Goal: Task Accomplishment & Management: Use online tool/utility

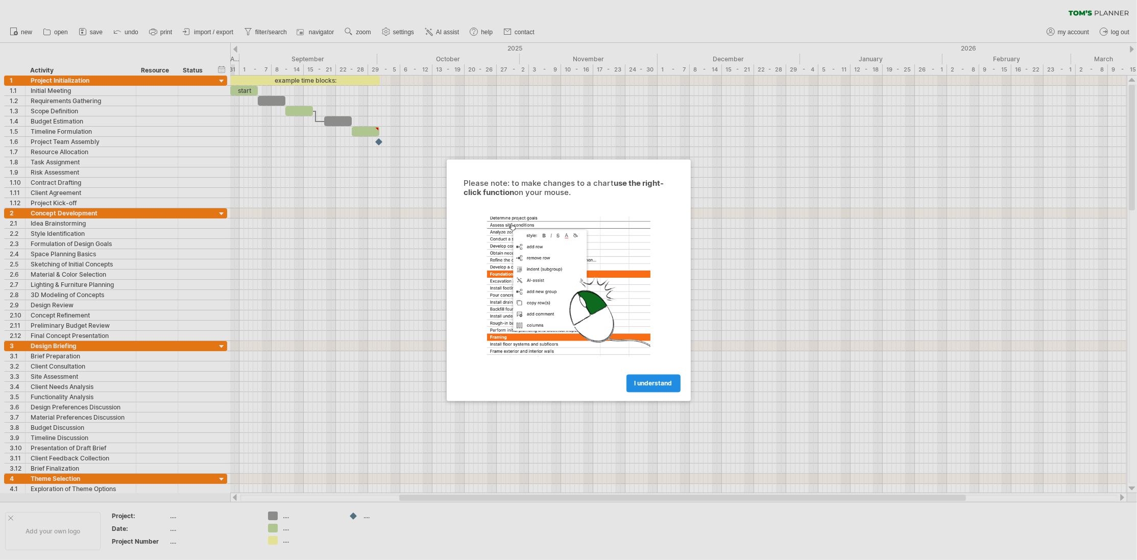
click at [668, 384] on span "I understand" at bounding box center [654, 383] width 38 height 8
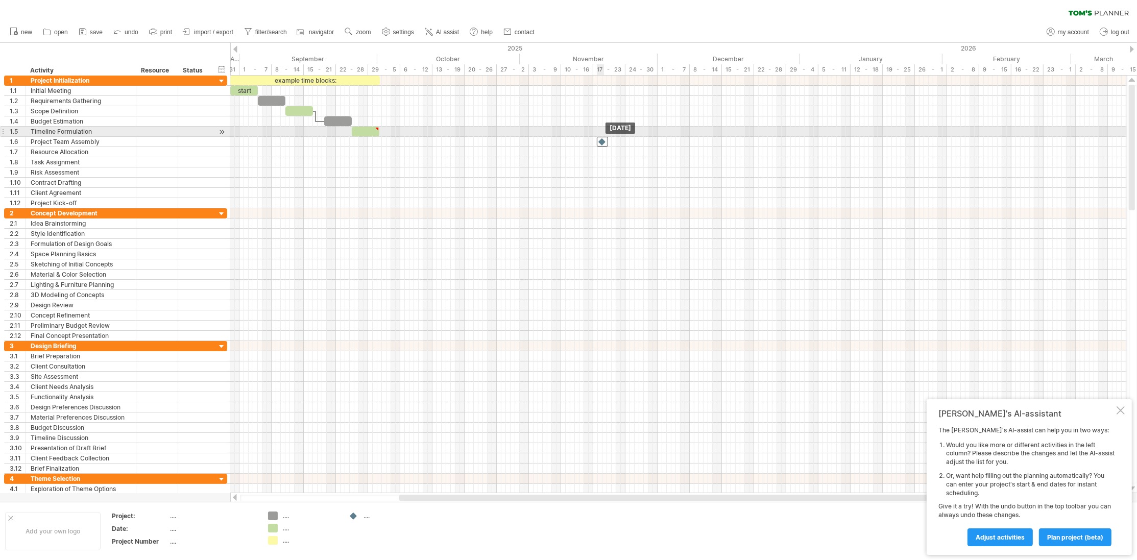
drag, startPoint x: 377, startPoint y: 139, endPoint x: 599, endPoint y: 135, distance: 221.6
click at [600, 137] on div at bounding box center [602, 142] width 11 height 10
drag, startPoint x: 377, startPoint y: 126, endPoint x: 449, endPoint y: 125, distance: 71.5
click at [449, 127] on div at bounding box center [448, 129] width 5 height 5
type textarea "**********"
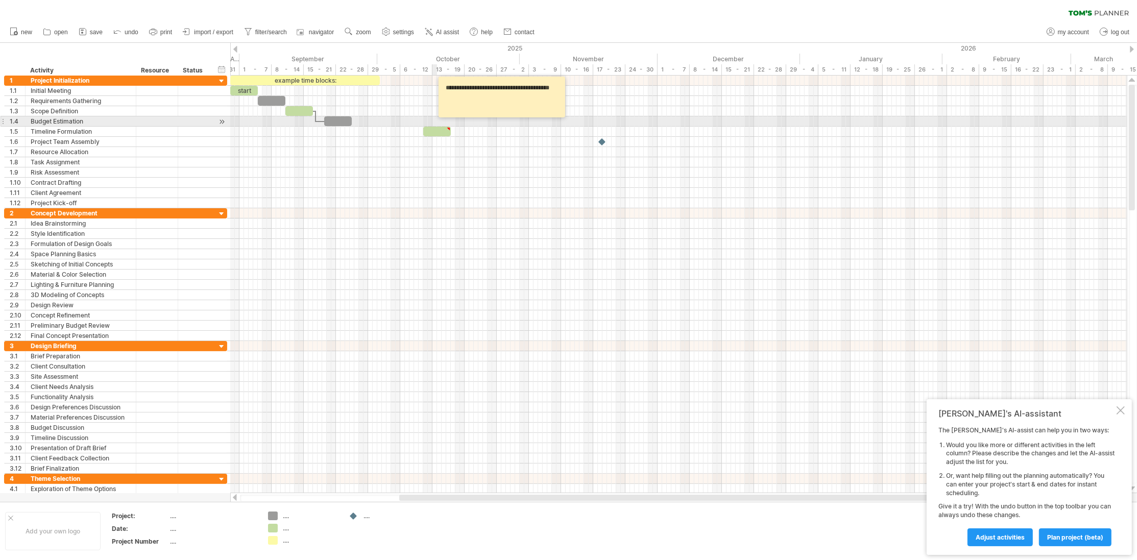
click at [436, 128] on div at bounding box center [437, 132] width 28 height 10
click at [439, 127] on div at bounding box center [437, 132] width 28 height 10
click at [441, 127] on div at bounding box center [437, 132] width 28 height 10
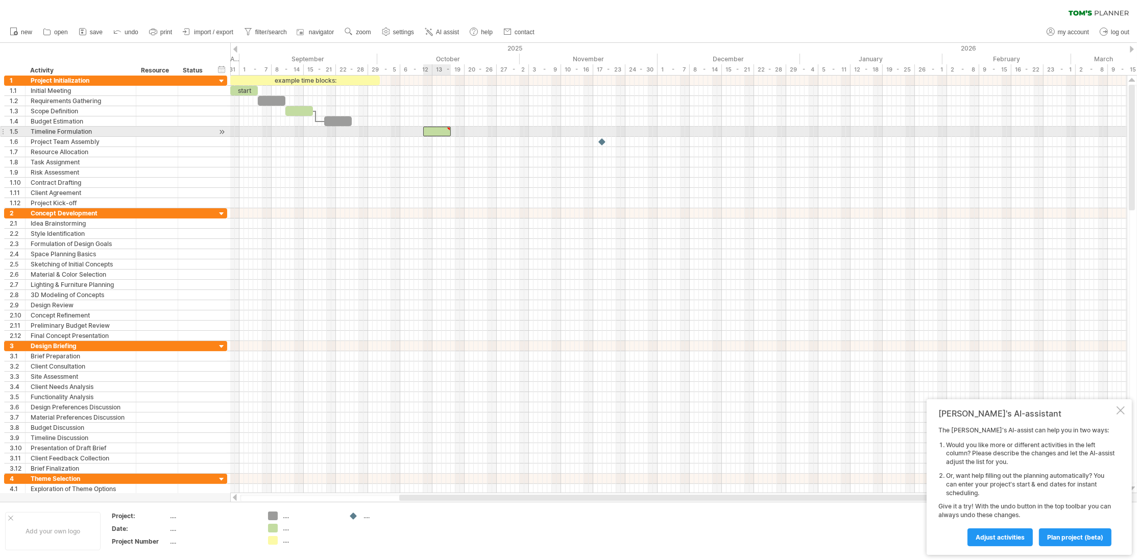
click at [441, 127] on div at bounding box center [437, 132] width 28 height 10
click at [456, 129] on span at bounding box center [455, 132] width 4 height 10
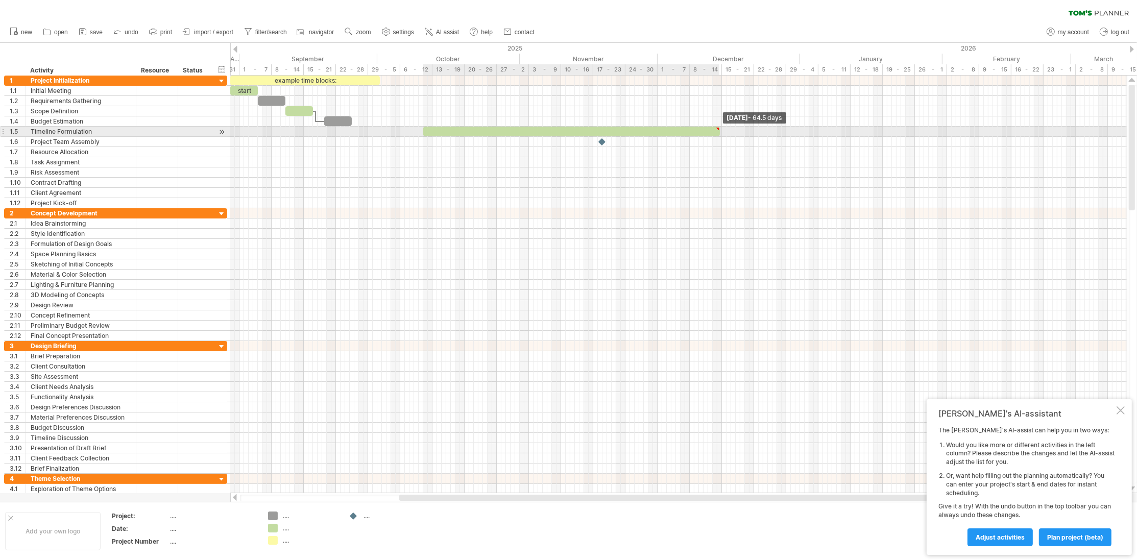
drag, startPoint x: 455, startPoint y: 129, endPoint x: 720, endPoint y: 129, distance: 264.5
click at [720, 129] on span at bounding box center [720, 132] width 4 height 10
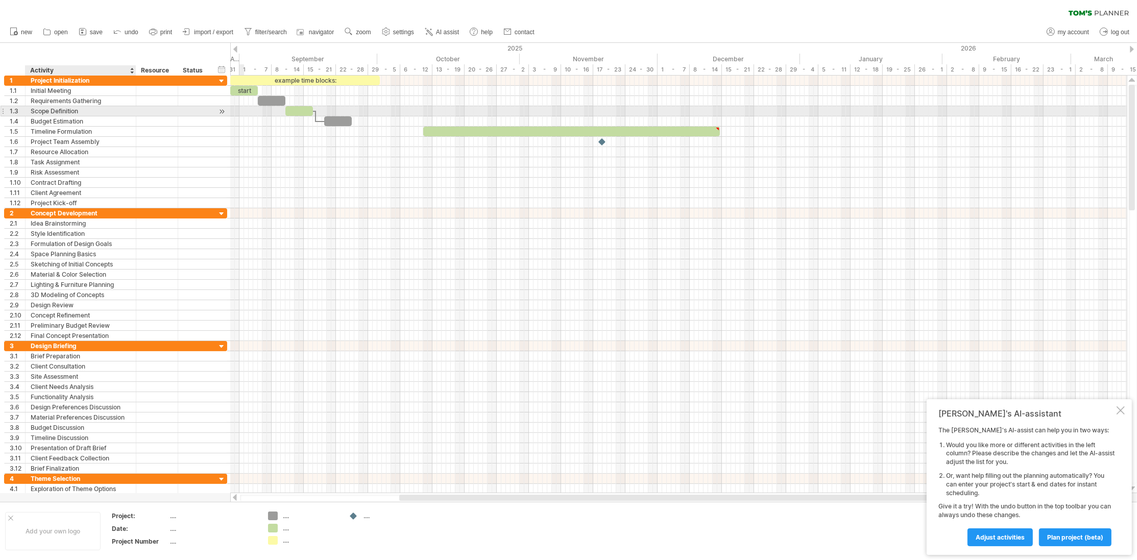
click at [80, 112] on div "Scope Definition" at bounding box center [81, 111] width 100 height 10
click at [80, 111] on input "**********" at bounding box center [81, 111] width 100 height 10
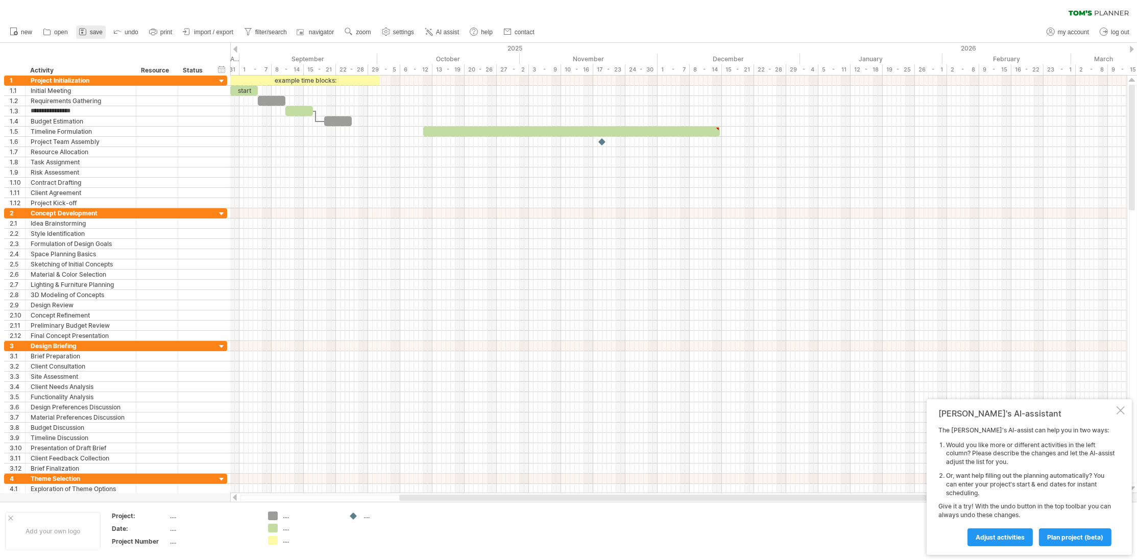
click at [95, 31] on span "save" at bounding box center [96, 32] width 13 height 7
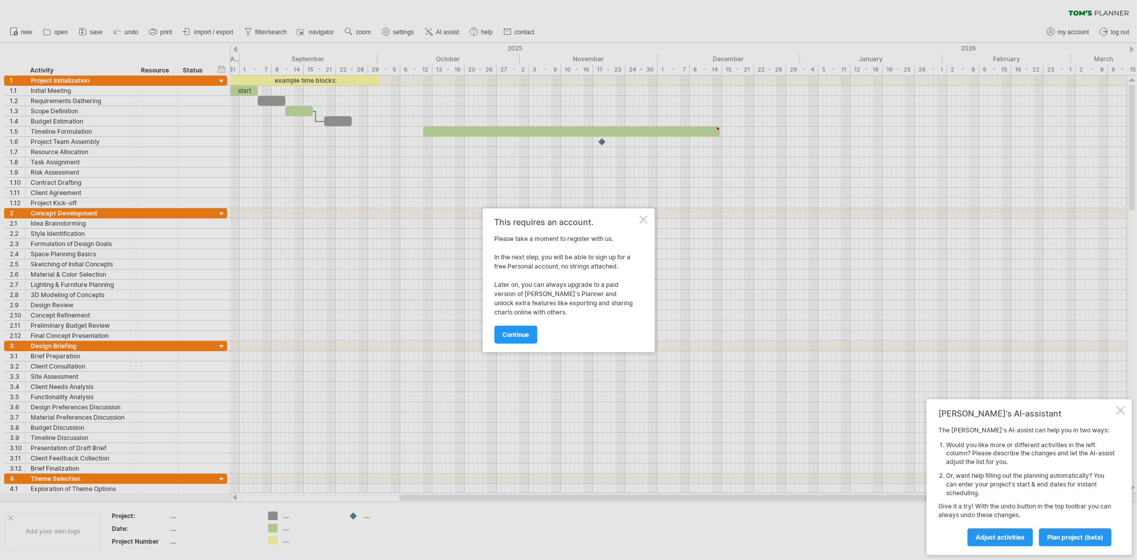
click at [641, 220] on div at bounding box center [643, 219] width 8 height 8
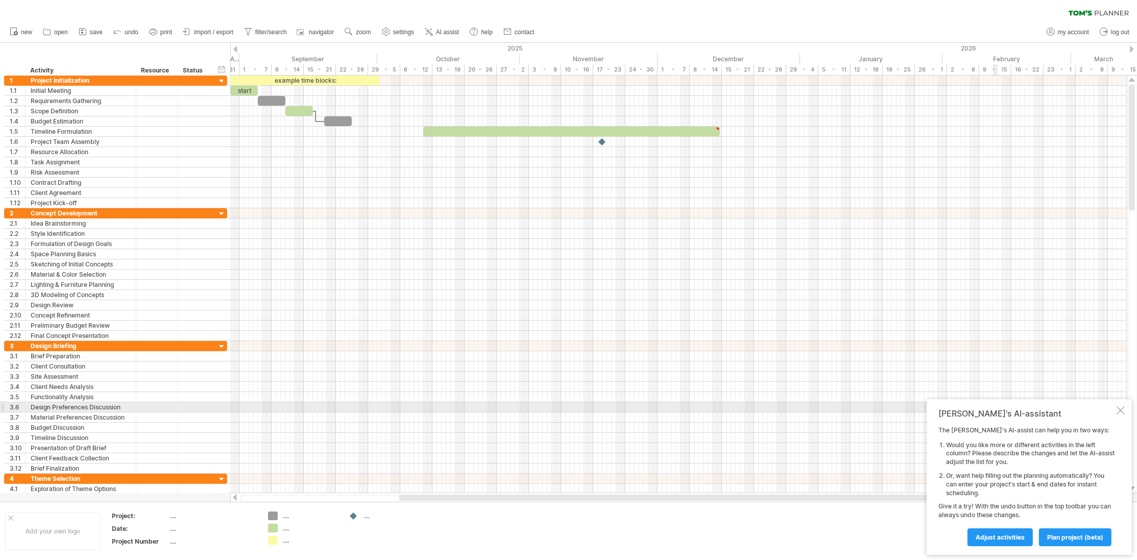
click at [1120, 409] on div at bounding box center [1121, 410] width 8 height 8
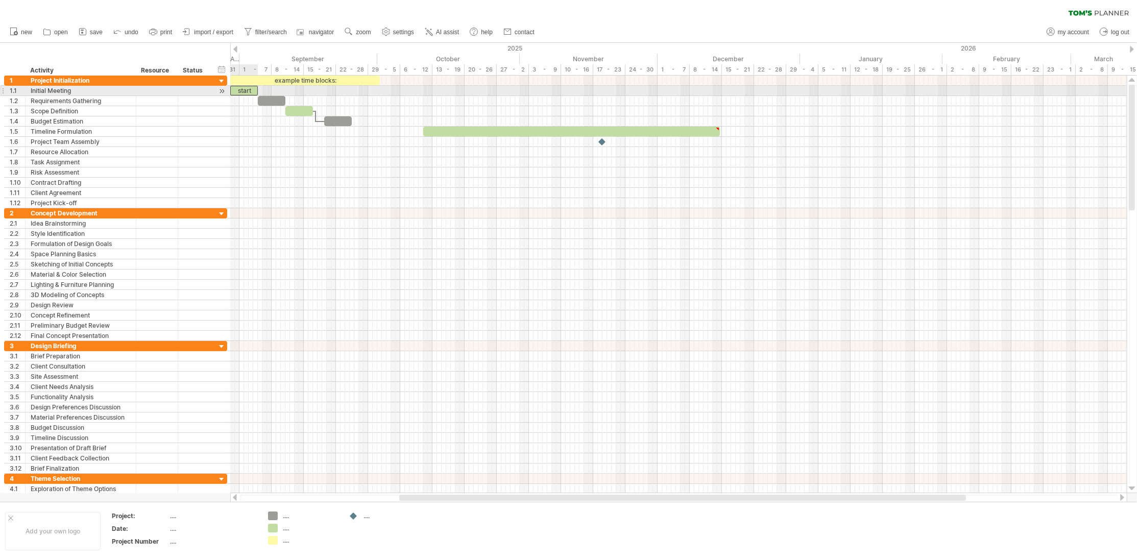
click at [251, 91] on div "start" at bounding box center [244, 91] width 28 height 10
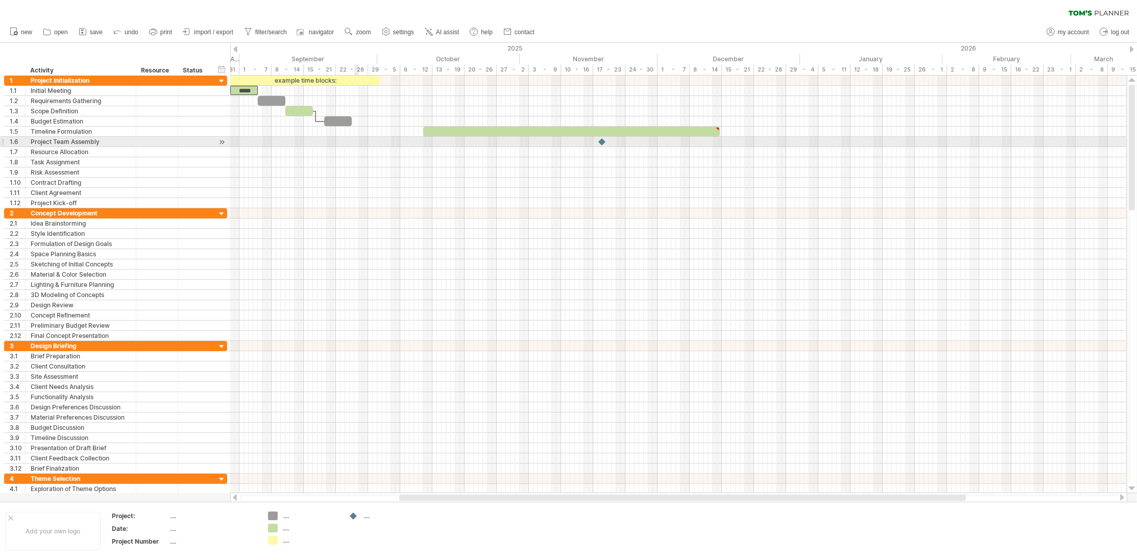
click at [355, 142] on div at bounding box center [678, 142] width 896 height 10
click at [356, 141] on div at bounding box center [678, 142] width 896 height 10
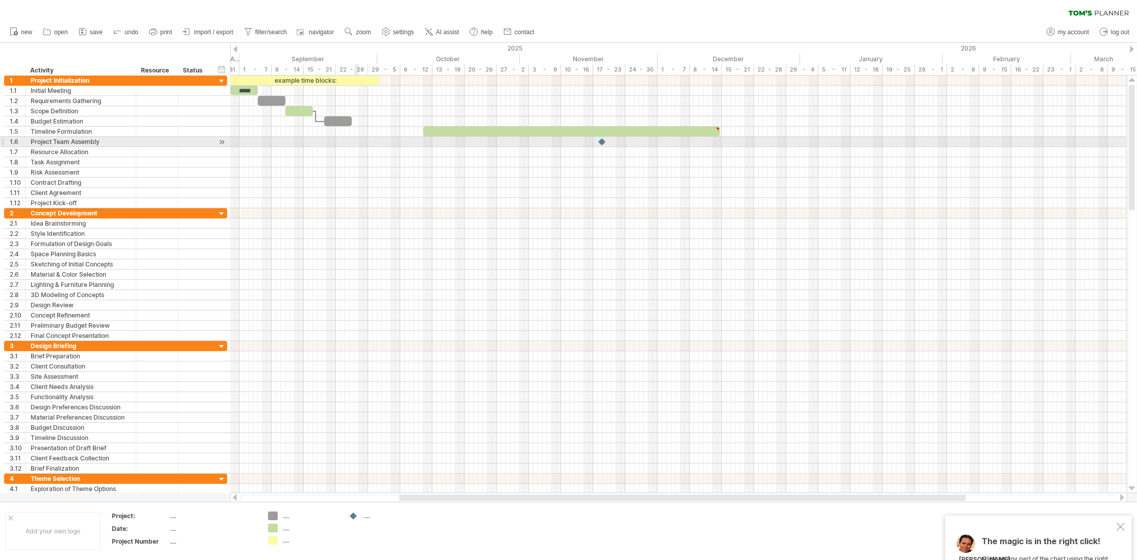
click at [356, 140] on div at bounding box center [678, 142] width 896 height 10
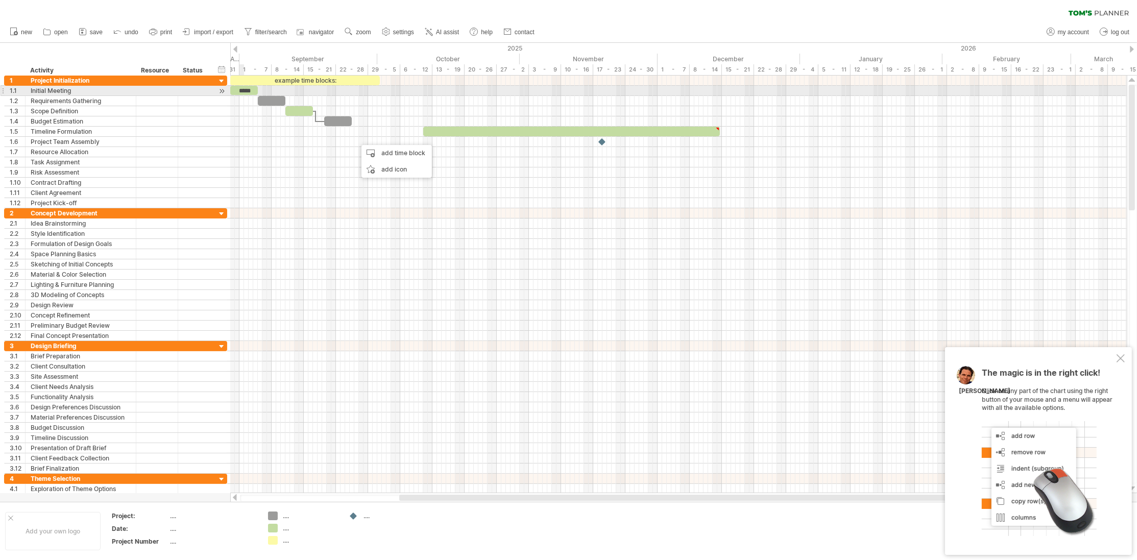
click at [243, 89] on div "*****" at bounding box center [244, 90] width 28 height 9
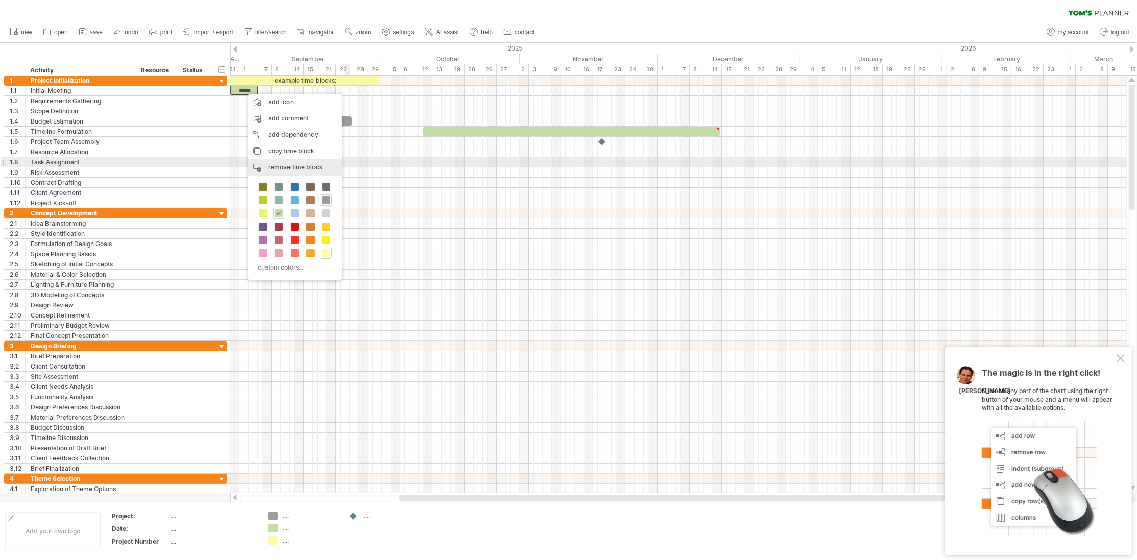
click at [303, 166] on span "remove time block" at bounding box center [295, 167] width 55 height 8
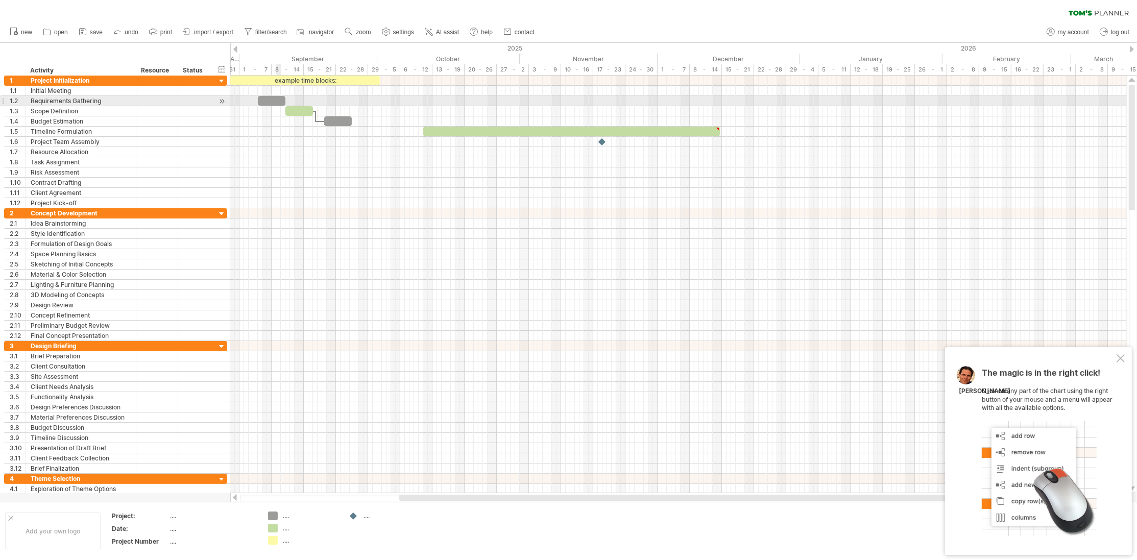
click at [280, 99] on div at bounding box center [272, 101] width 28 height 10
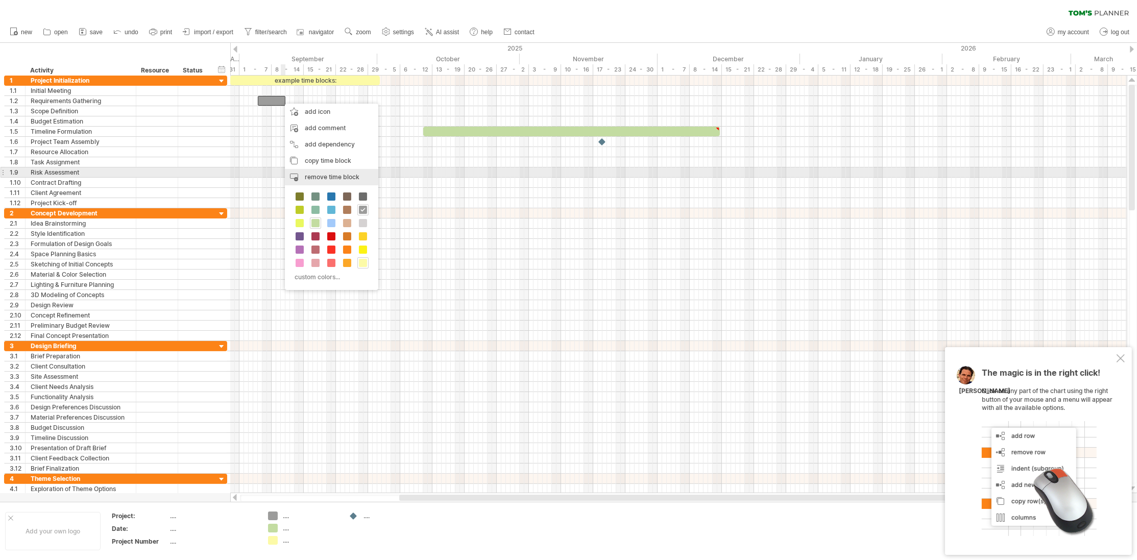
click at [321, 177] on span "remove time block" at bounding box center [332, 177] width 55 height 8
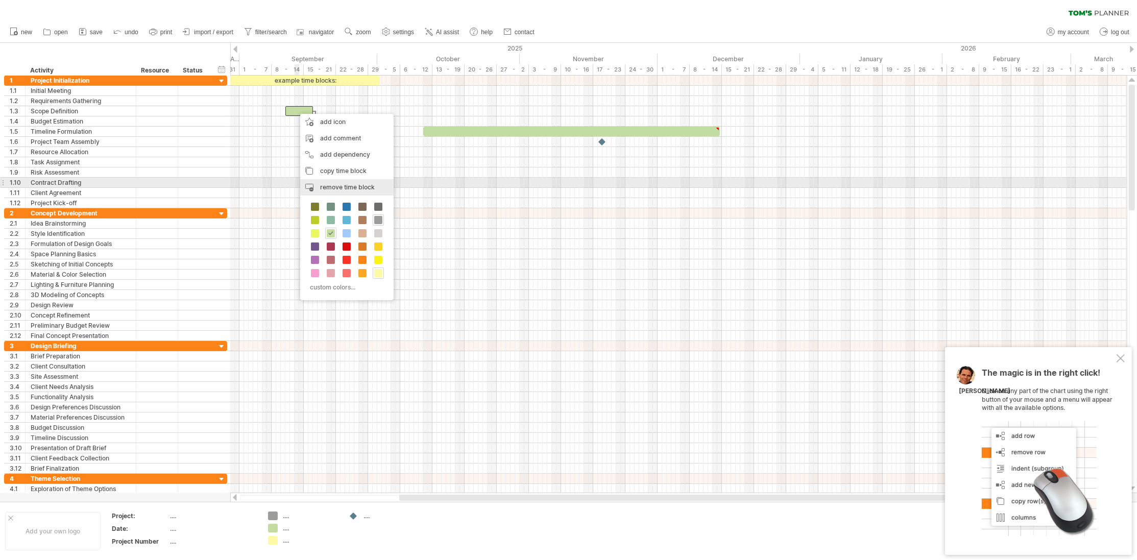
click at [329, 186] on span "remove time block" at bounding box center [347, 187] width 55 height 8
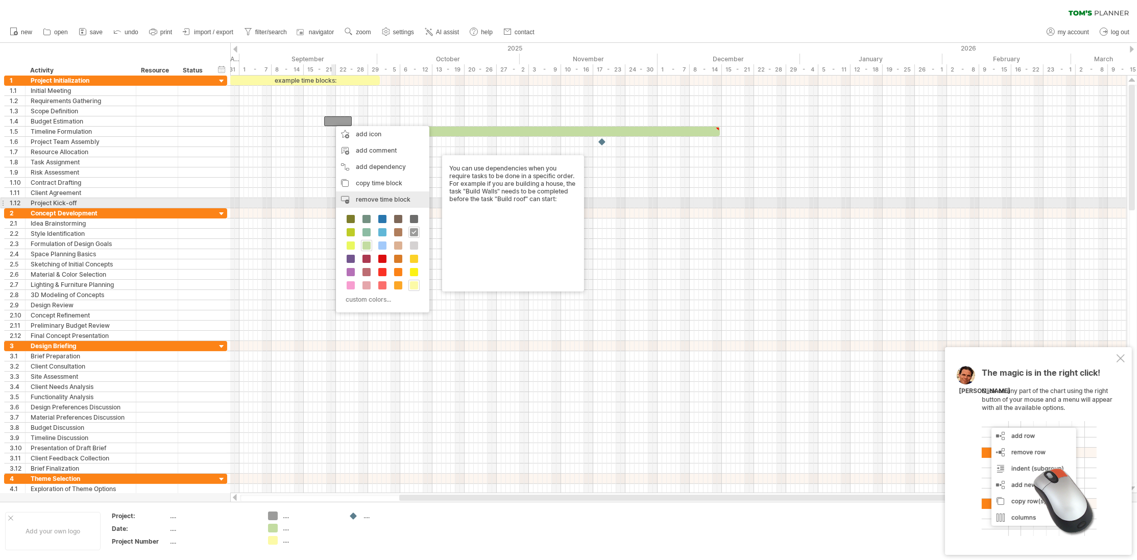
click at [356, 198] on span "remove time block" at bounding box center [383, 200] width 55 height 8
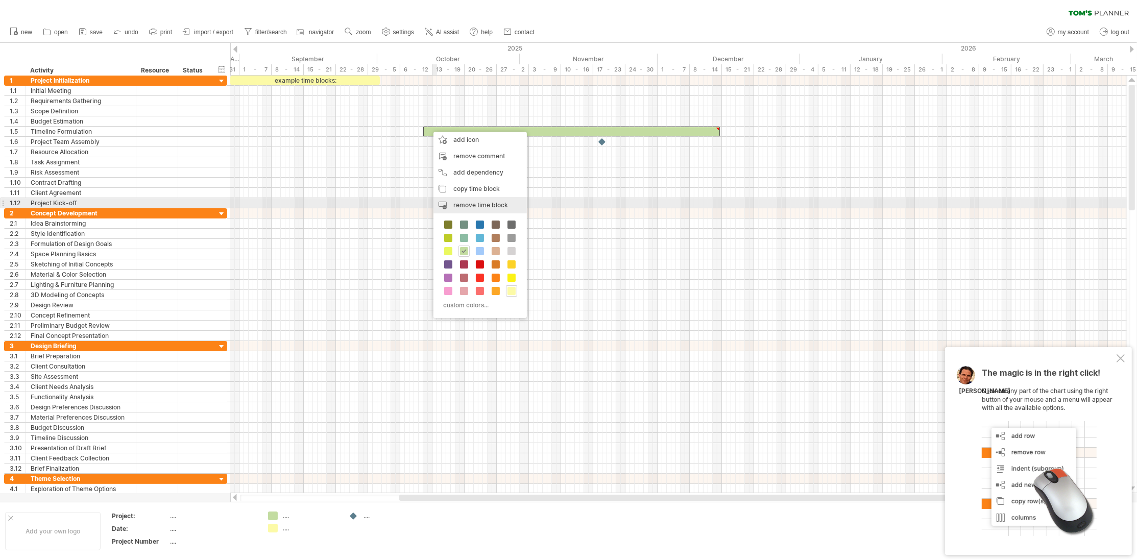
click at [455, 201] on div "remove time block remove selected items" at bounding box center [479, 205] width 93 height 16
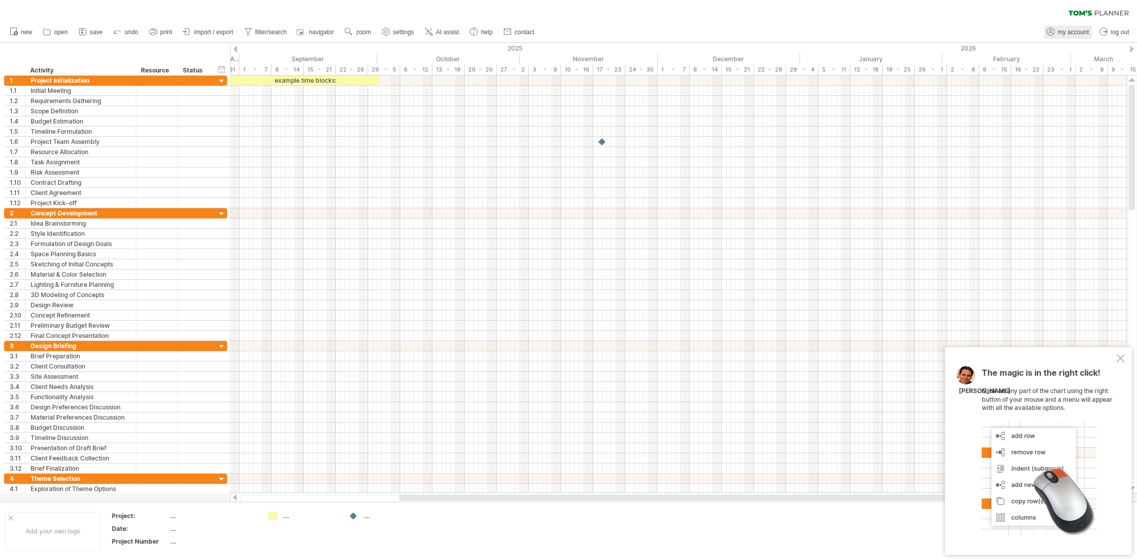
click at [1059, 31] on span "my account" at bounding box center [1073, 32] width 31 height 7
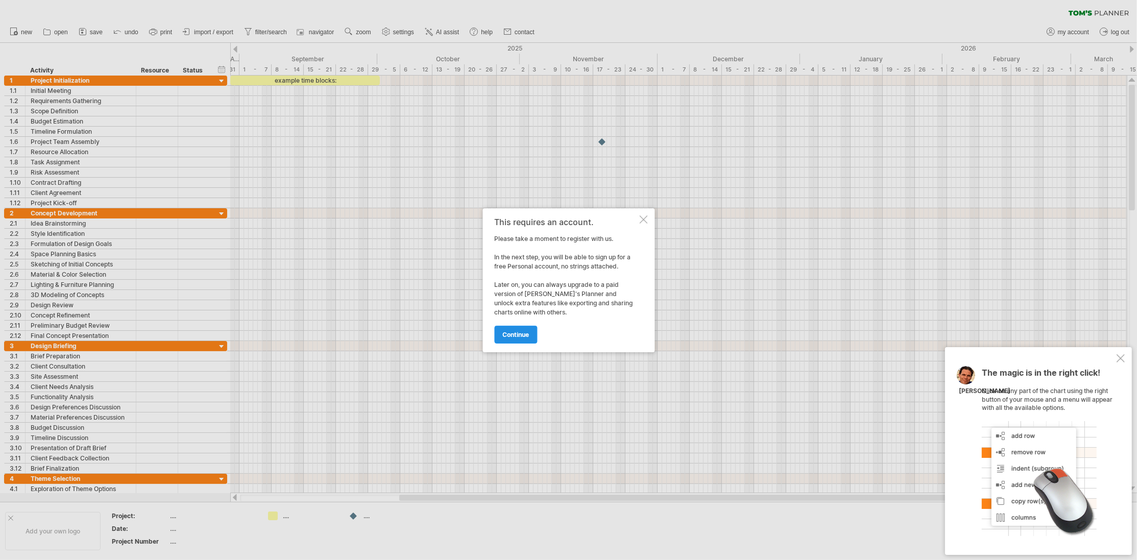
click at [526, 331] on span "continue" at bounding box center [515, 335] width 27 height 8
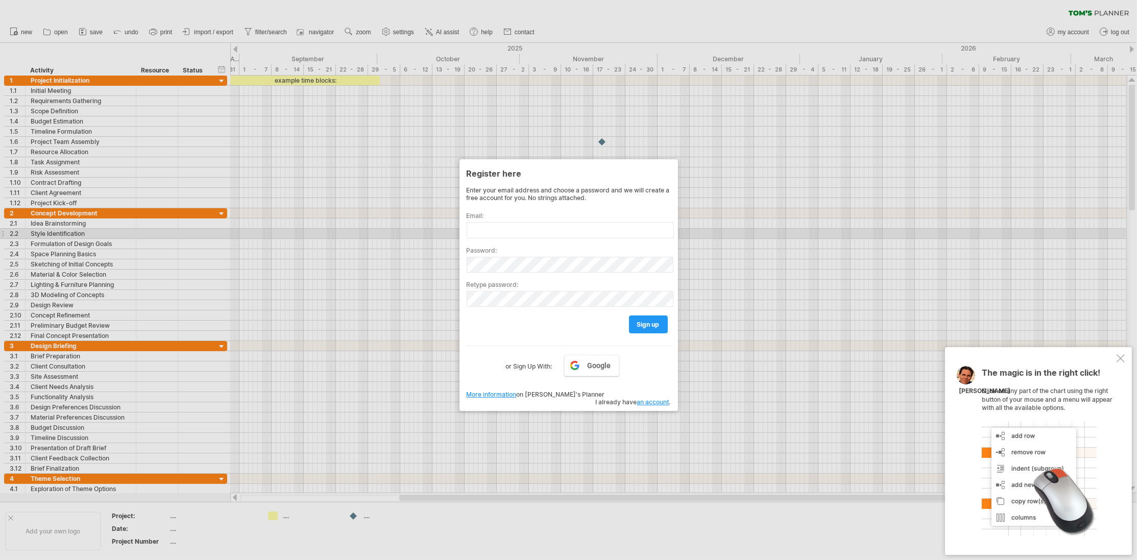
click at [489, 238] on div "Password:" at bounding box center [569, 255] width 204 height 34
click at [497, 225] on input "text" at bounding box center [570, 230] width 207 height 16
type input "*"
type input "**********"
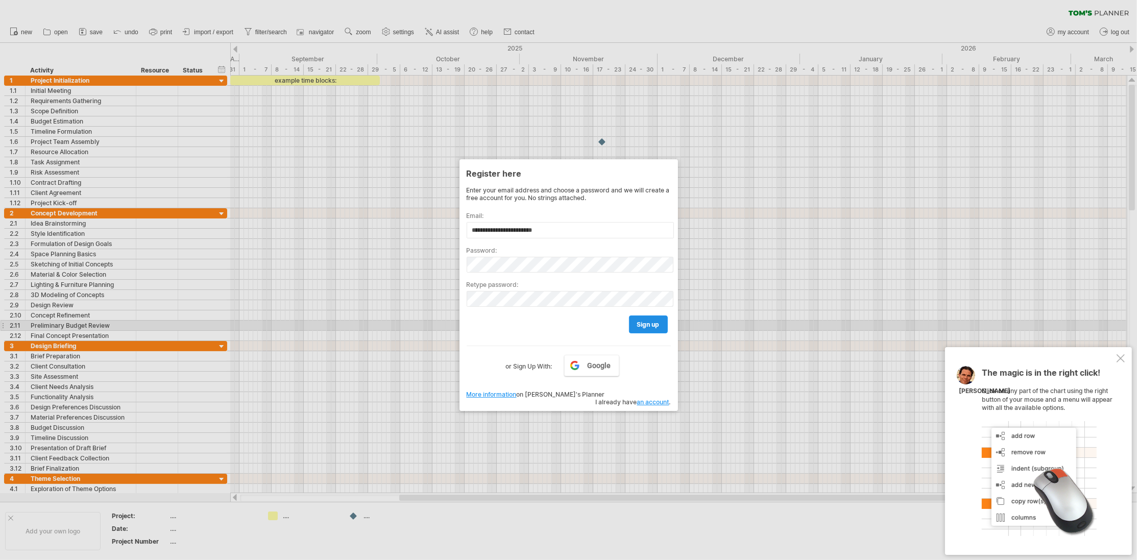
click at [635, 323] on link "sign up" at bounding box center [648, 325] width 39 height 18
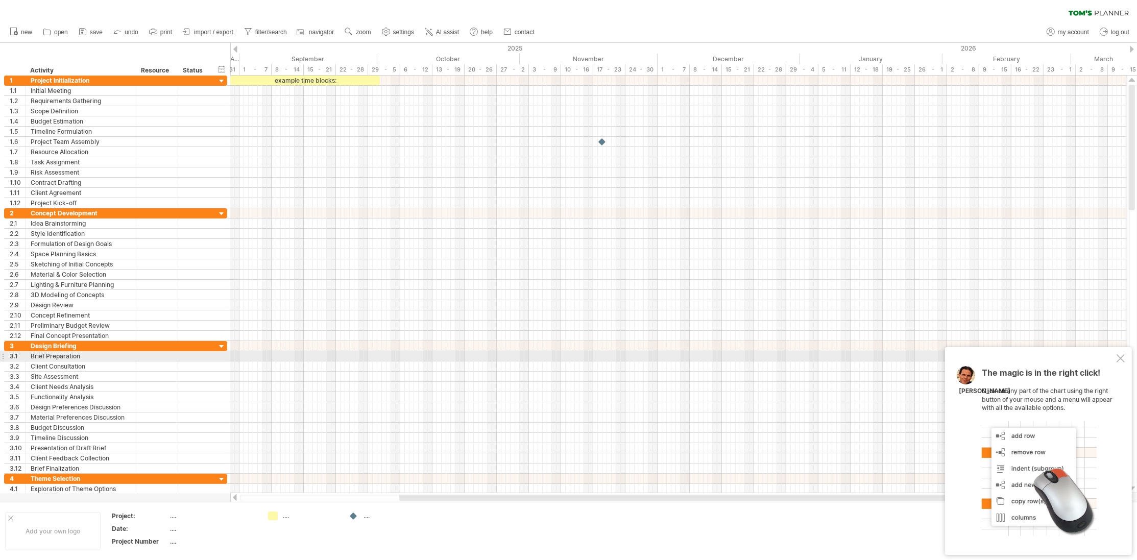
click at [1119, 357] on div at bounding box center [1121, 358] width 8 height 8
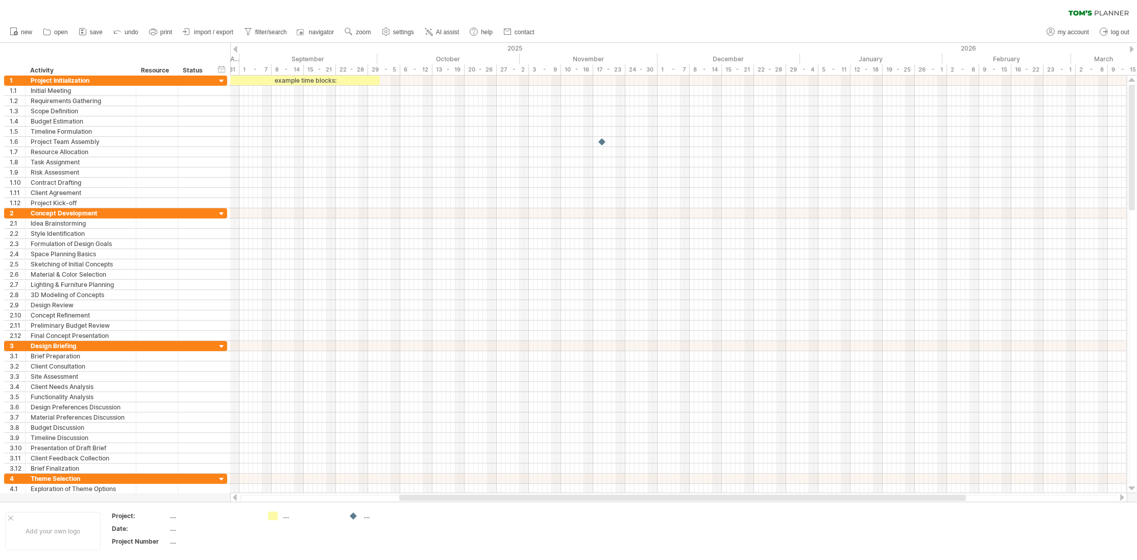
click at [198, 30] on span "import / export" at bounding box center [213, 32] width 39 height 7
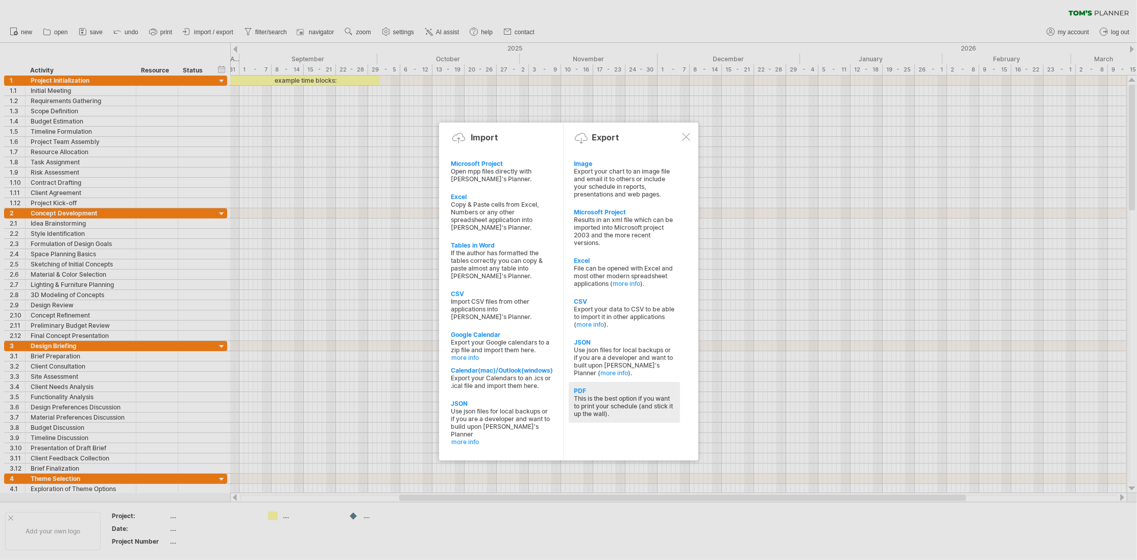
click at [600, 387] on div "PDF" at bounding box center [624, 391] width 101 height 8
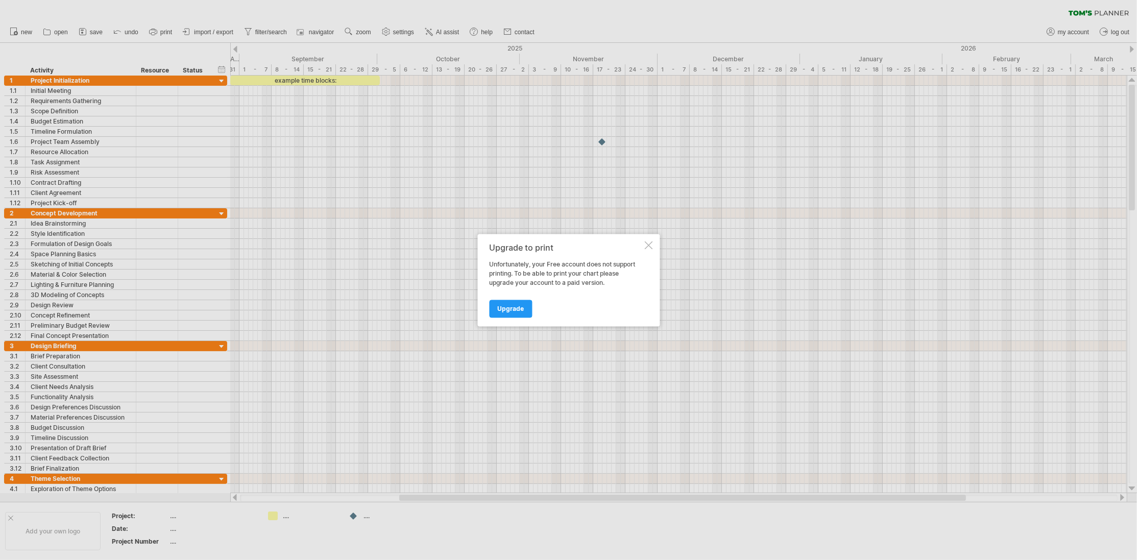
click at [647, 243] on div at bounding box center [648, 245] width 8 height 8
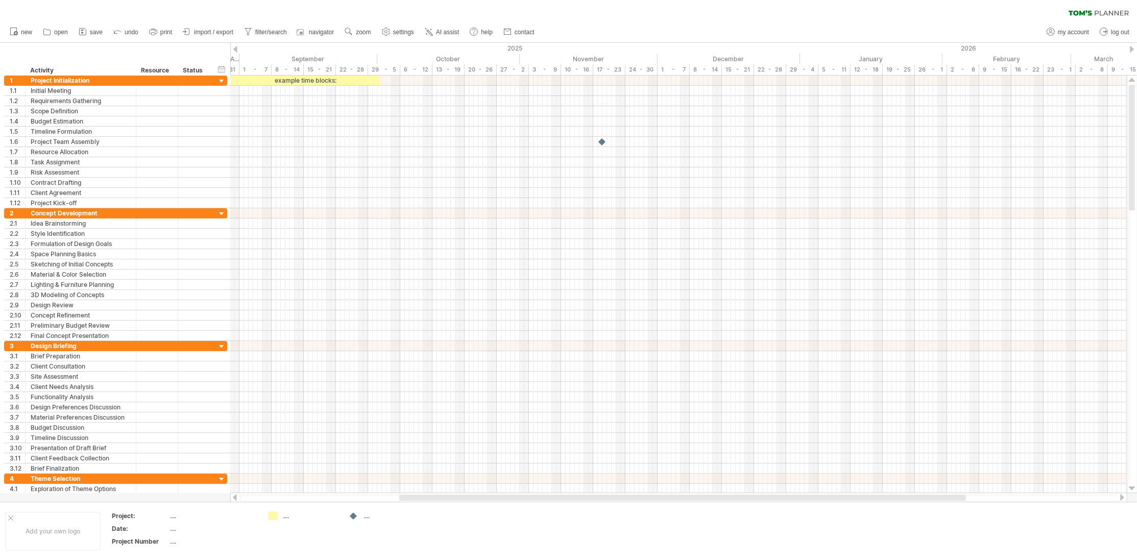
click at [223, 33] on span "import / export" at bounding box center [213, 32] width 39 height 7
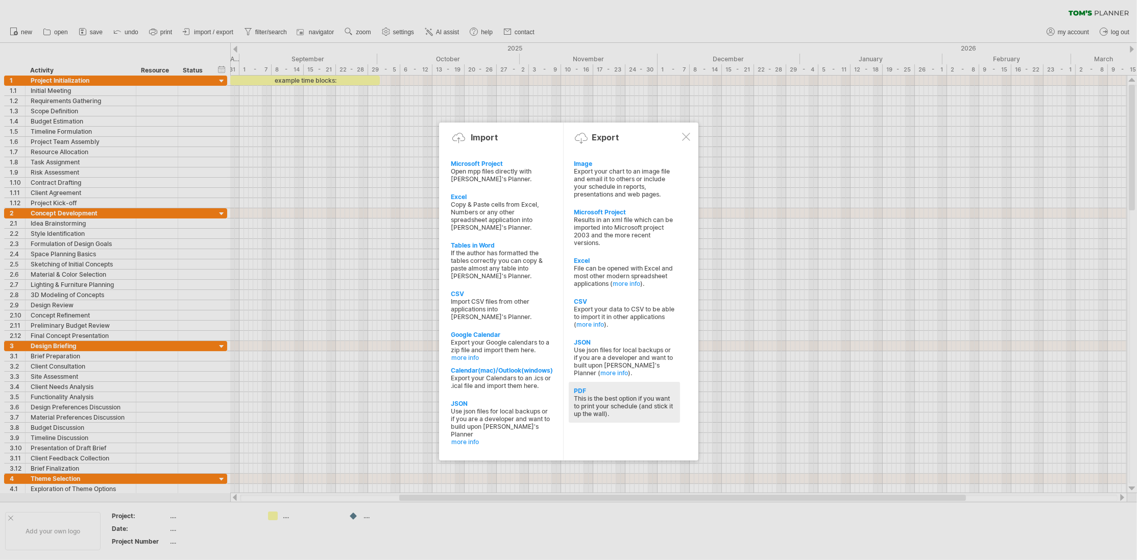
click at [621, 382] on div "PDF This is the best option if you want to print your schedule (and stick it up…" at bounding box center [624, 402] width 111 height 41
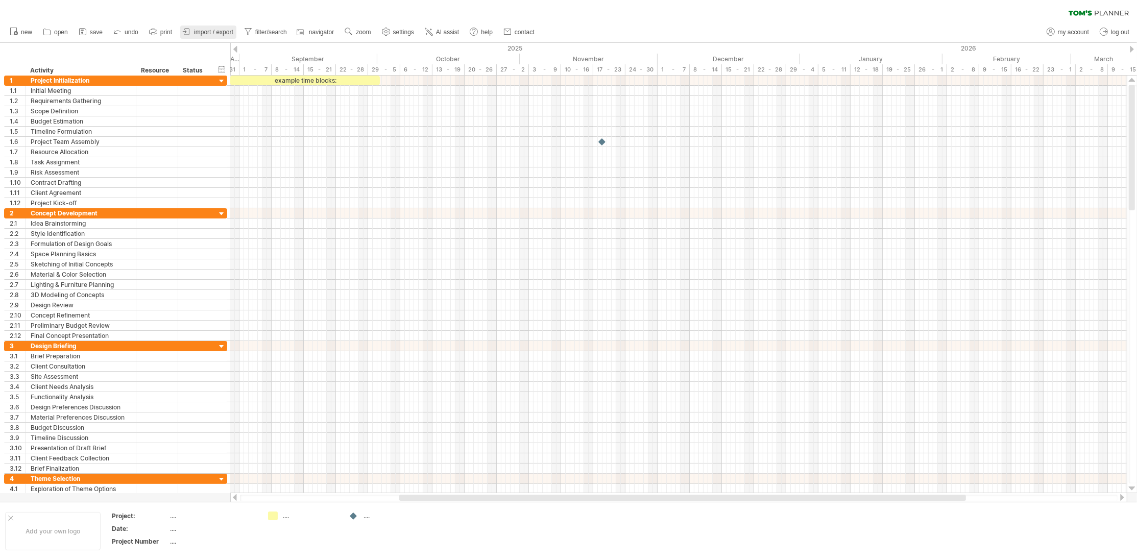
click at [203, 29] on span "import / export" at bounding box center [213, 32] width 39 height 7
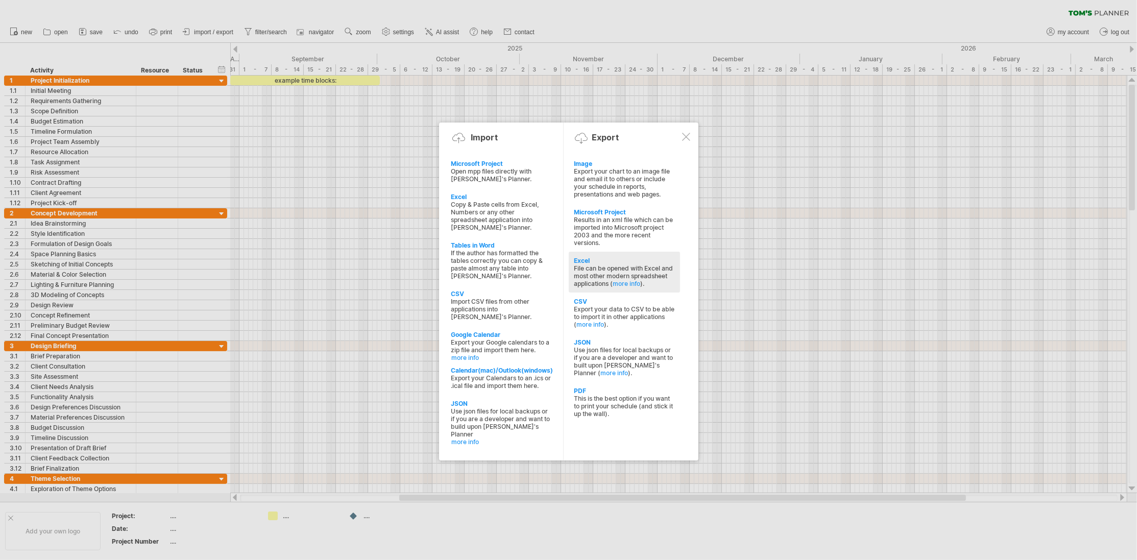
click at [593, 264] on div "File can be opened with Excel and most other modern spreadsheet applications ( …" at bounding box center [624, 275] width 101 height 23
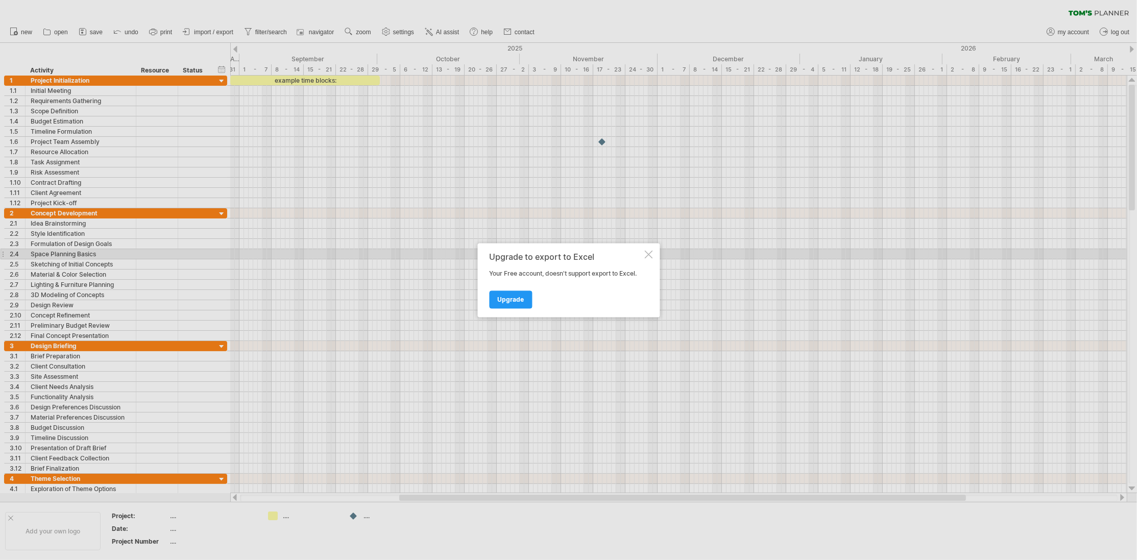
click at [648, 255] on div at bounding box center [648, 254] width 8 height 8
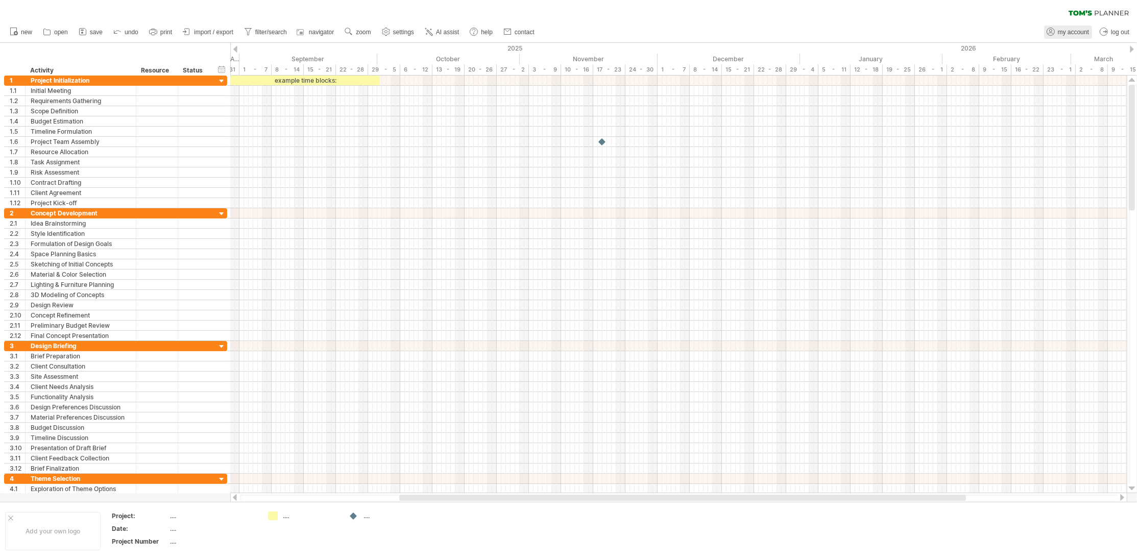
click at [1075, 31] on span "my account" at bounding box center [1073, 32] width 31 height 7
type input "**********"
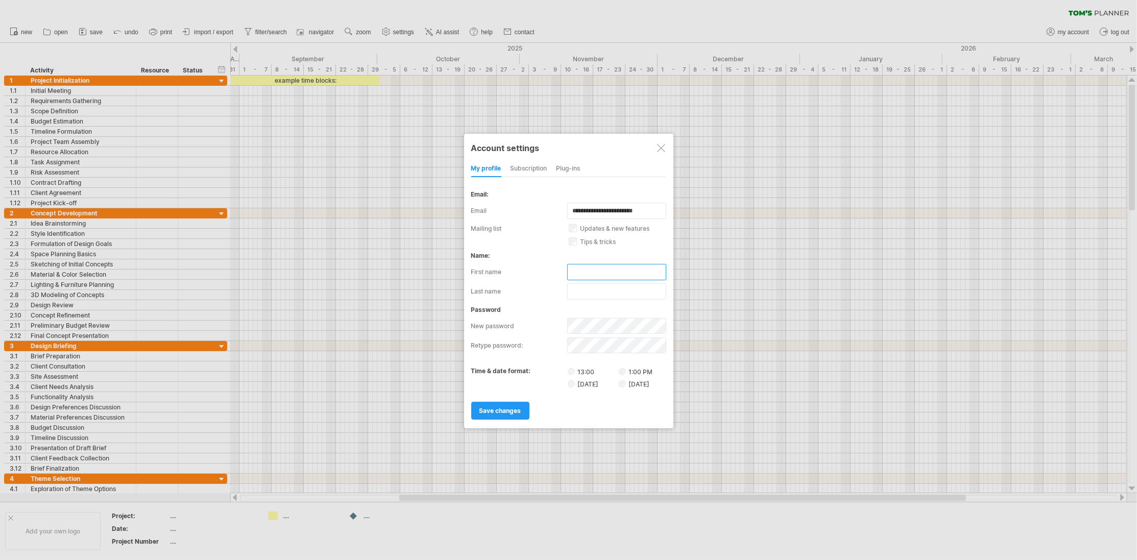
click at [589, 268] on input "text" at bounding box center [616, 272] width 99 height 16
type input "******"
type input "*******"
click at [492, 413] on link "save changes" at bounding box center [500, 411] width 58 height 18
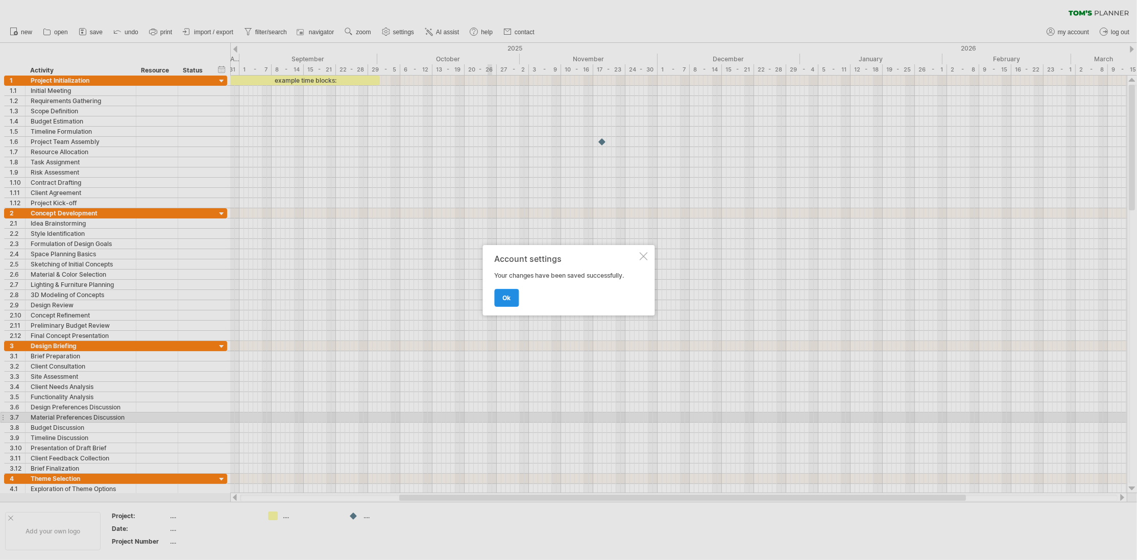
click at [500, 296] on link "ok" at bounding box center [506, 298] width 25 height 18
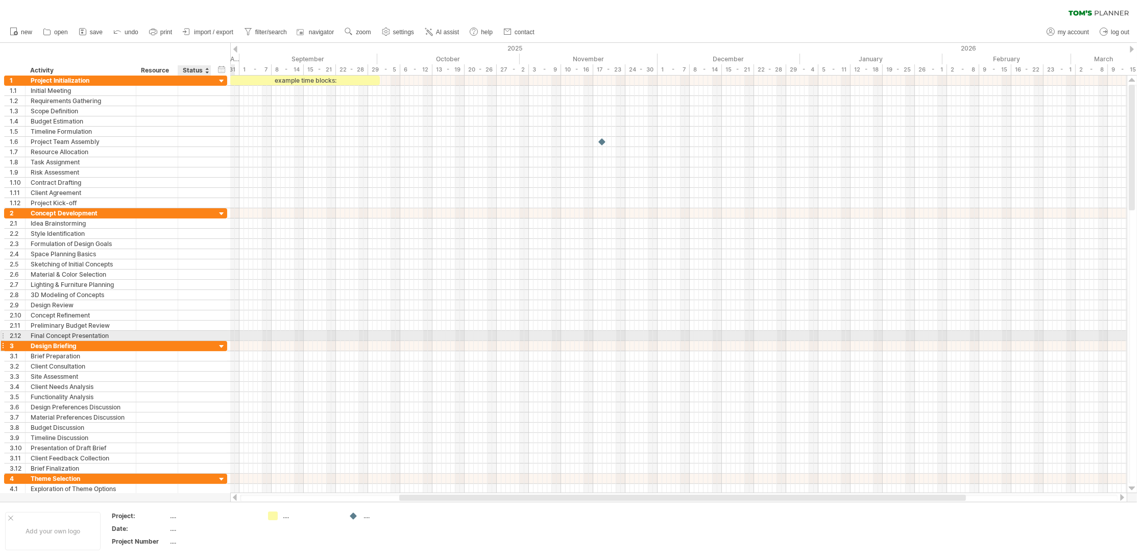
click at [220, 342] on div at bounding box center [222, 347] width 10 height 10
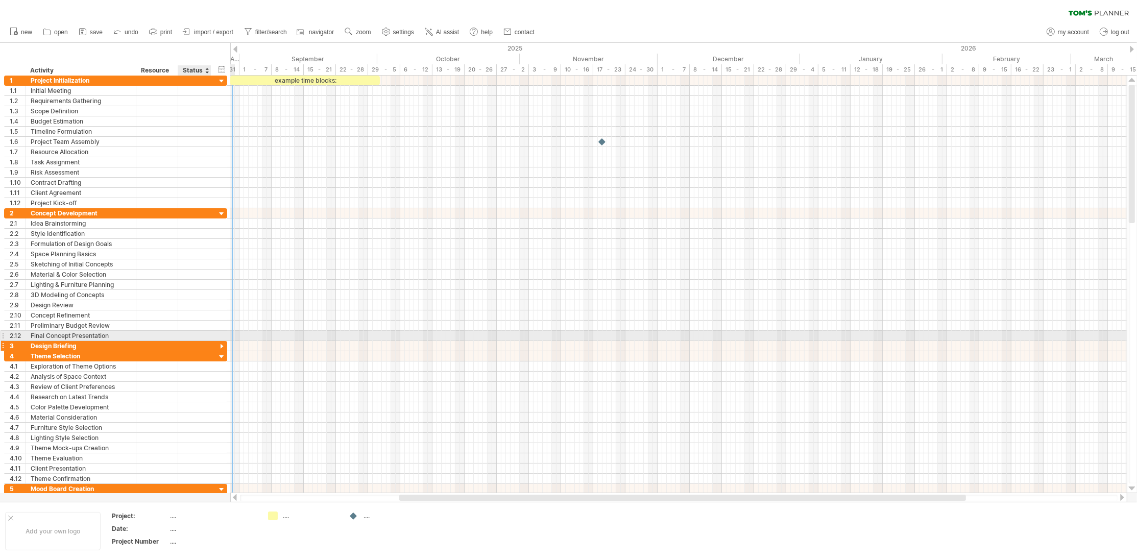
click at [220, 342] on div at bounding box center [222, 347] width 10 height 10
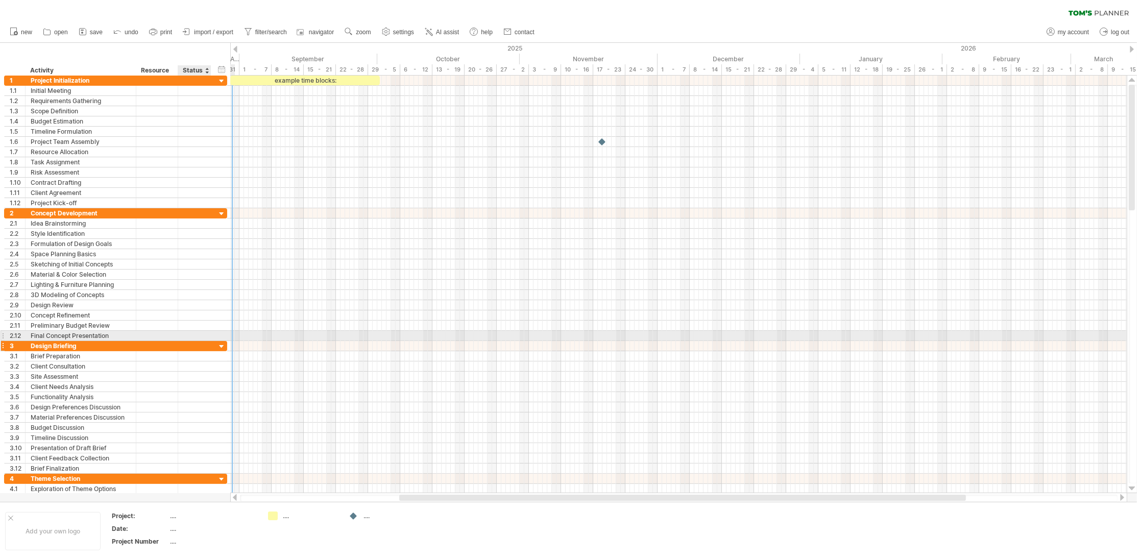
click at [220, 342] on div at bounding box center [222, 347] width 10 height 10
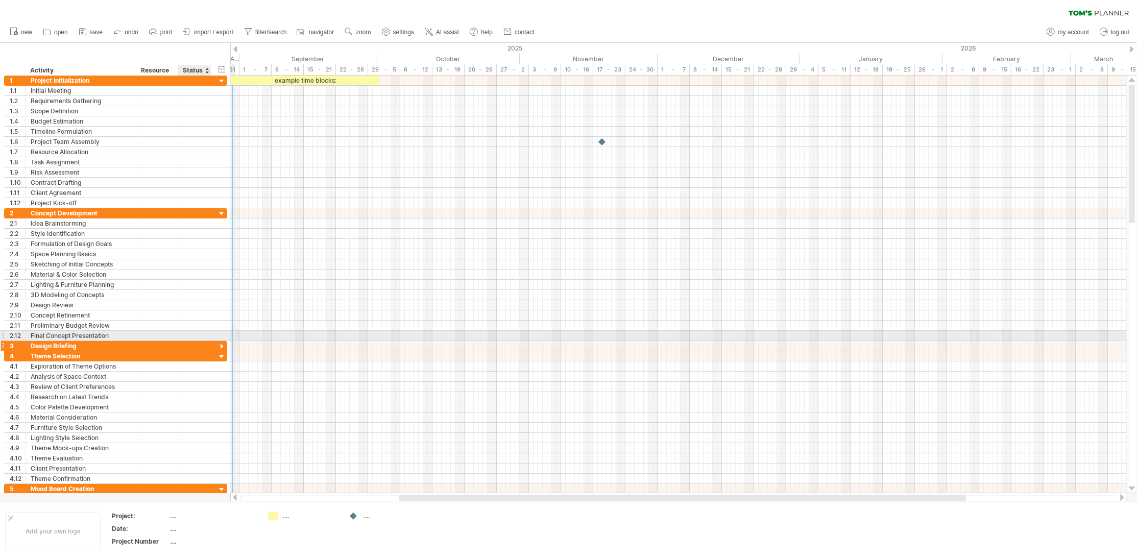
click at [220, 342] on div at bounding box center [222, 347] width 10 height 10
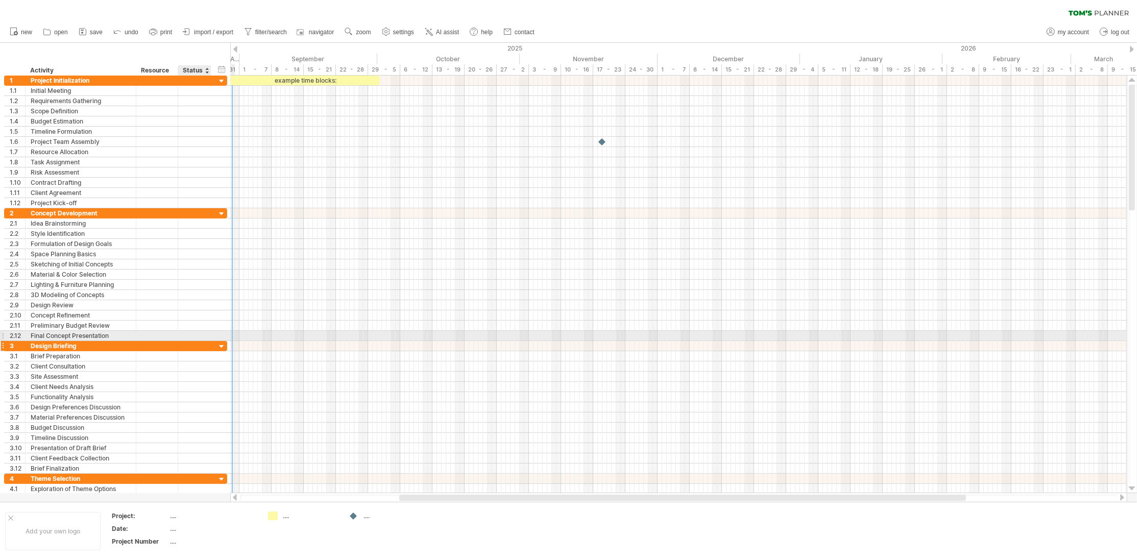
click at [225, 342] on div at bounding box center [222, 347] width 10 height 10
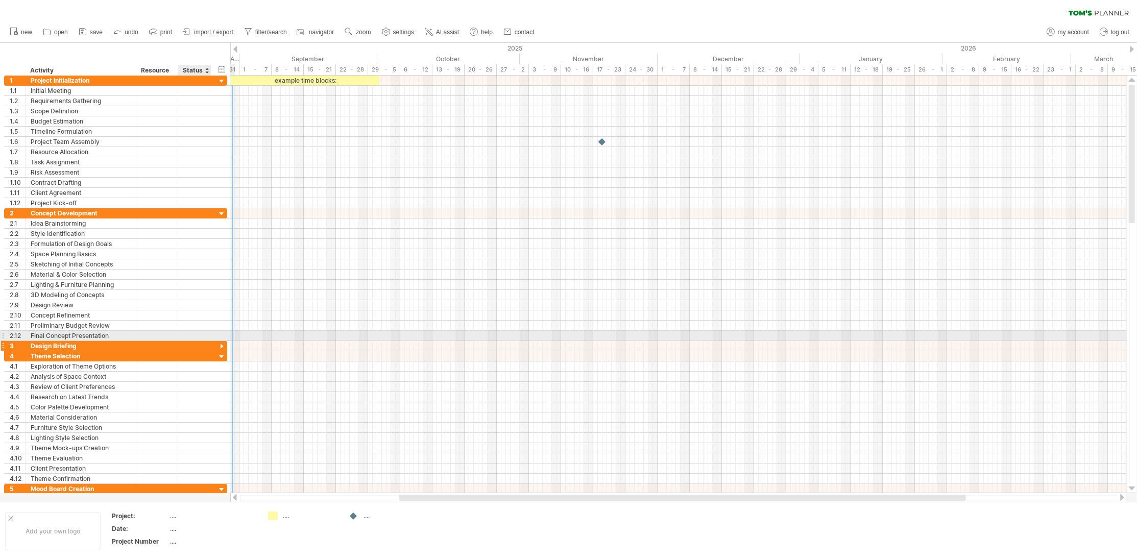
click at [221, 342] on div at bounding box center [222, 347] width 10 height 10
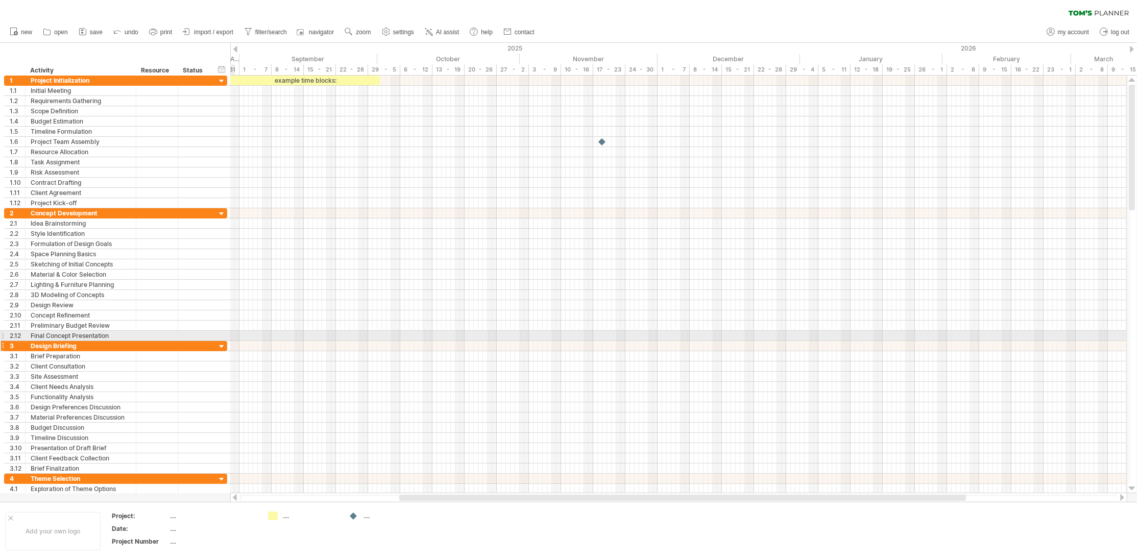
click at [222, 342] on div at bounding box center [222, 347] width 10 height 10
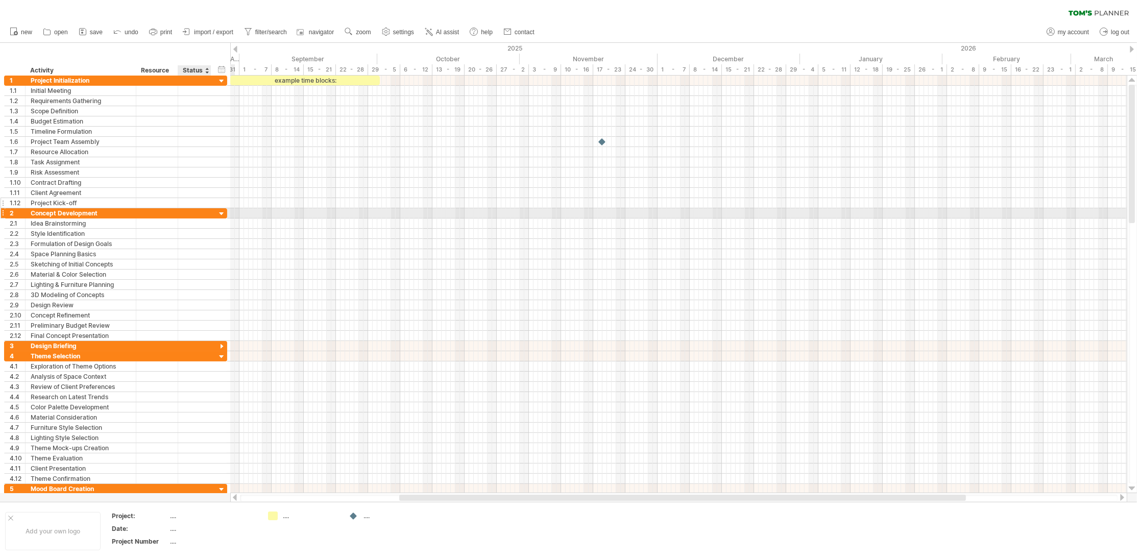
drag, startPoint x: 223, startPoint y: 209, endPoint x: 216, endPoint y: 202, distance: 9.4
click at [223, 210] on div at bounding box center [222, 214] width 10 height 10
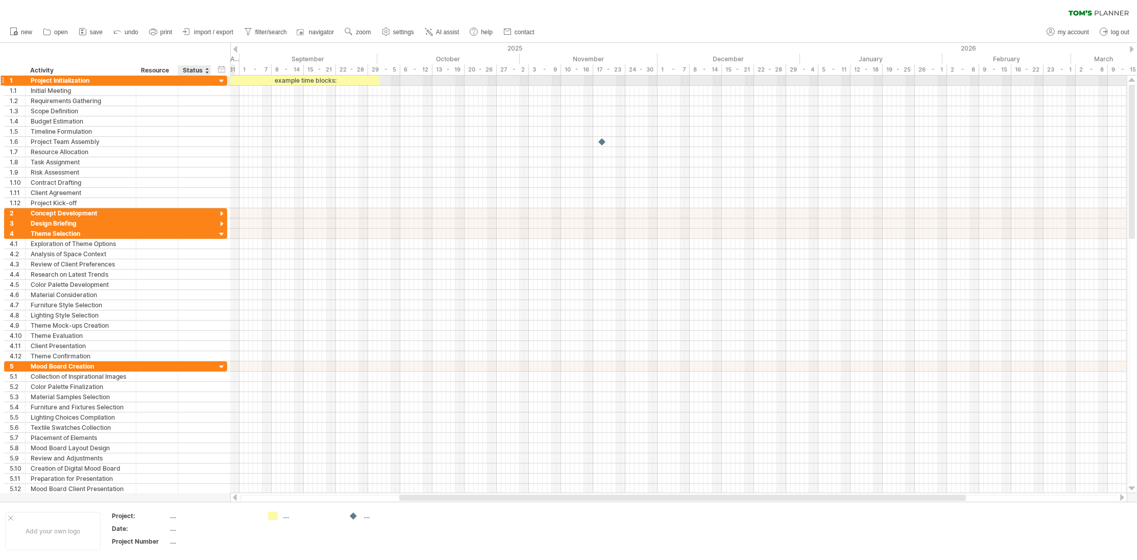
click at [220, 81] on div at bounding box center [222, 82] width 10 height 10
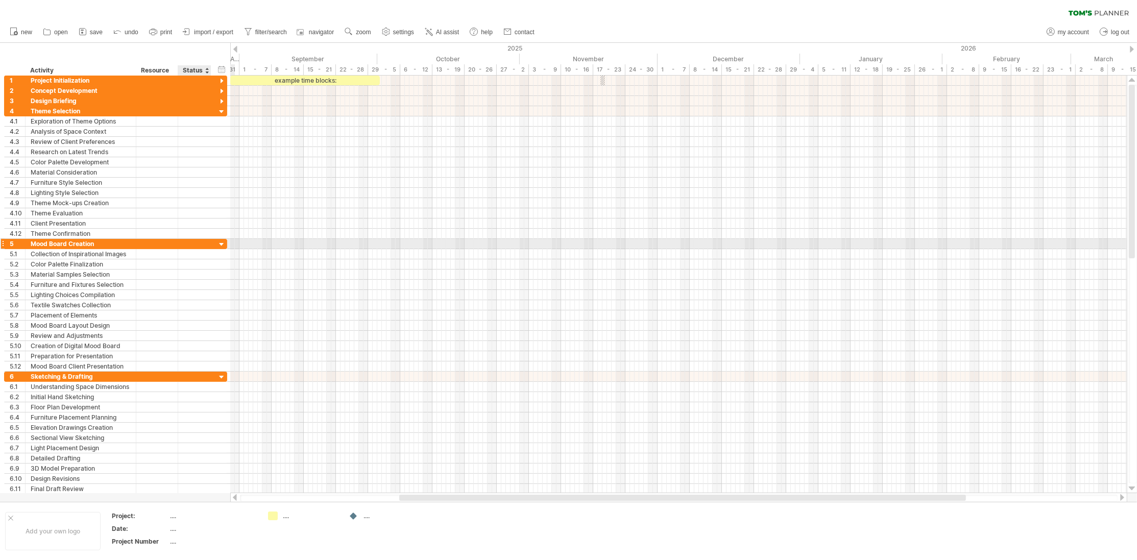
click at [223, 240] on div at bounding box center [222, 245] width 10 height 10
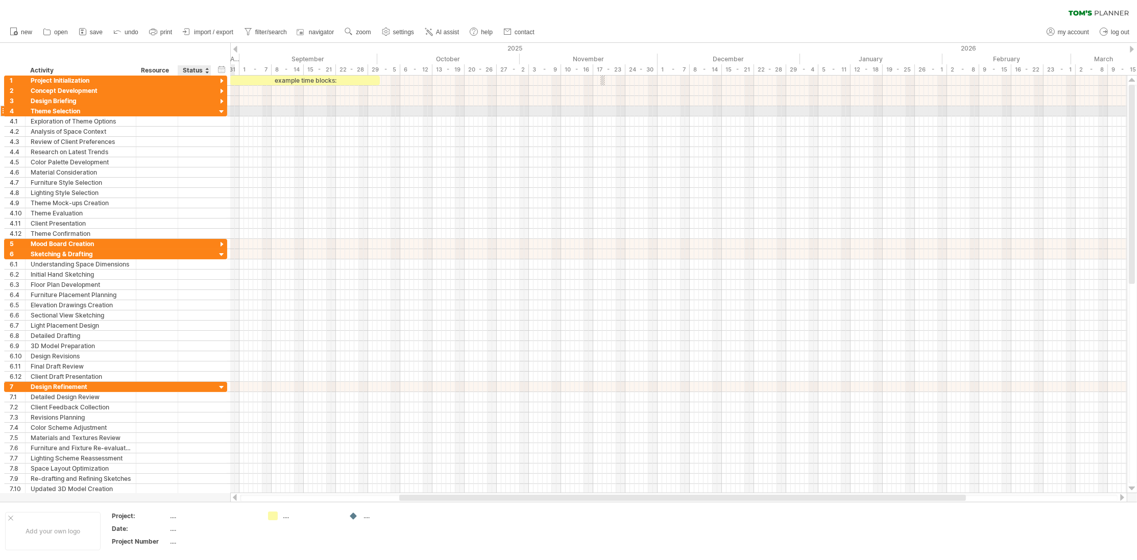
click at [220, 109] on div at bounding box center [222, 112] width 10 height 10
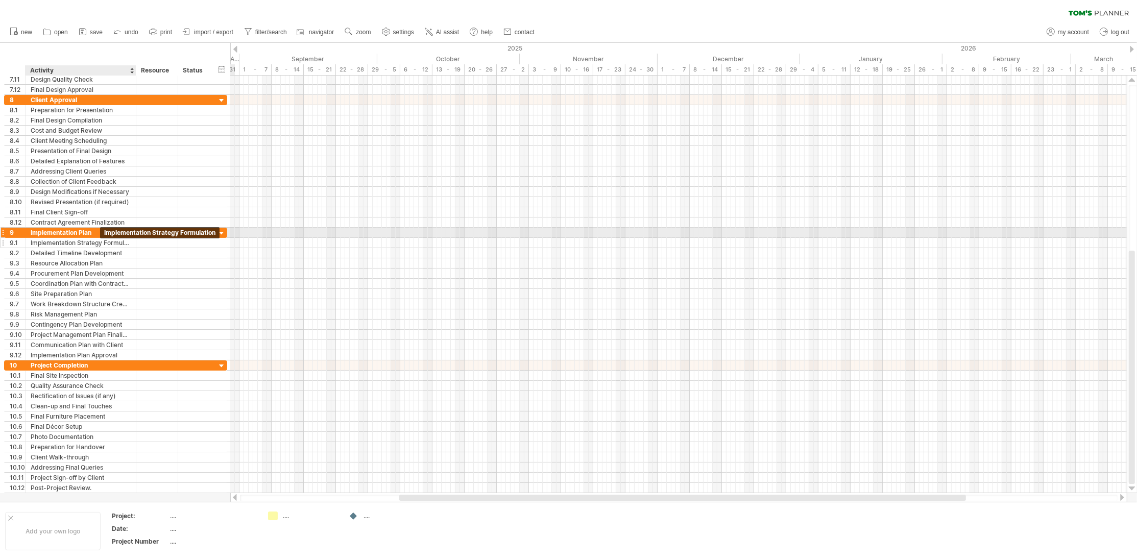
click at [60, 238] on div "Implementation Strategy Formulation" at bounding box center [81, 243] width 100 height 10
click at [59, 238] on input "**********" at bounding box center [81, 243] width 100 height 10
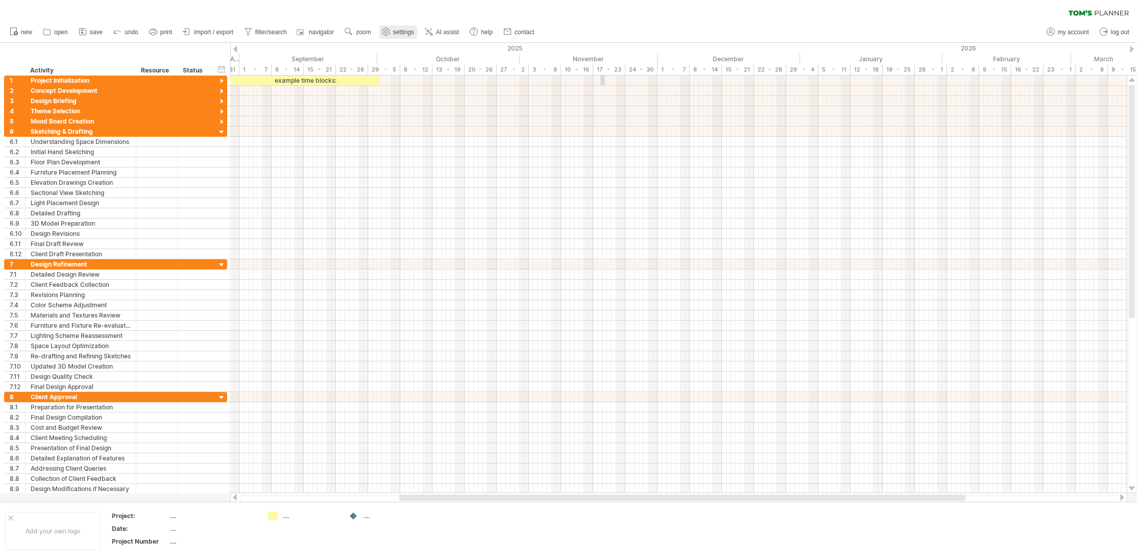
click at [405, 32] on span "settings" at bounding box center [403, 32] width 21 height 7
select select "*"
select select "**"
click at [90, 33] on link "save" at bounding box center [91, 32] width 30 height 13
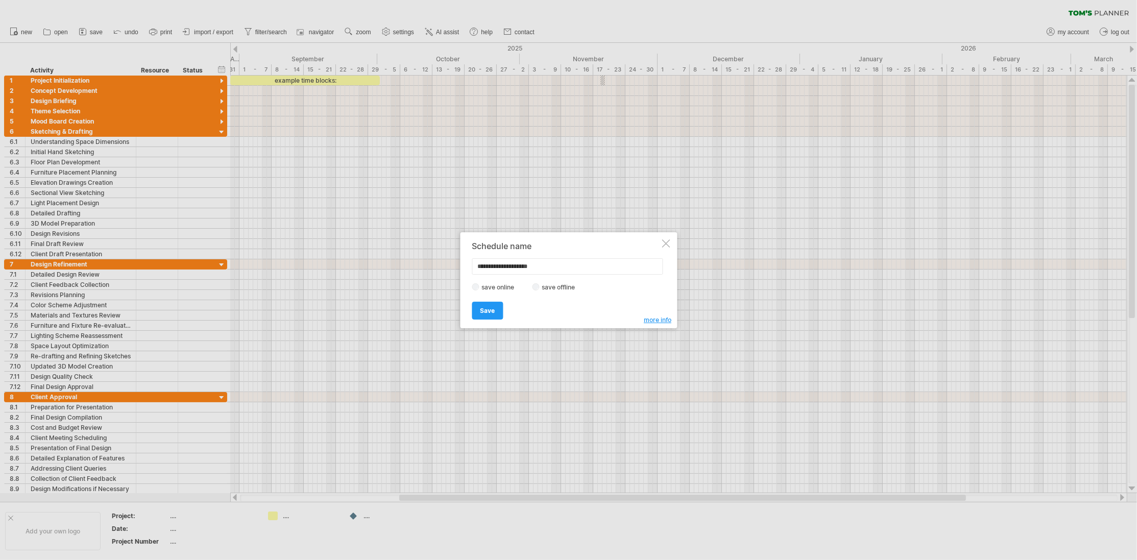
type input "**********"
click at [548, 286] on label "save offline" at bounding box center [561, 287] width 44 height 8
click at [494, 308] on span "Save" at bounding box center [487, 311] width 15 height 8
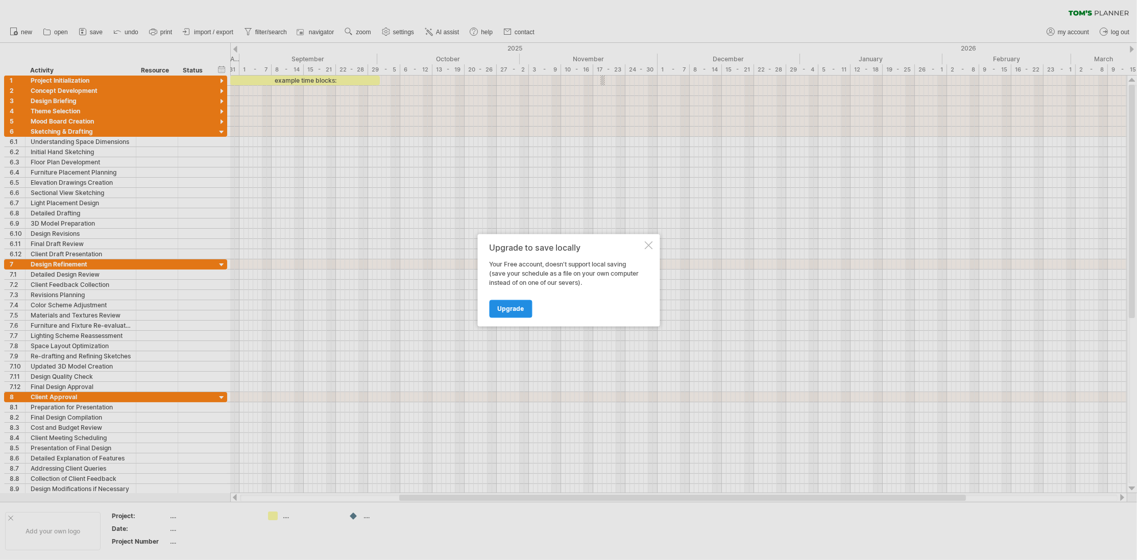
click at [507, 308] on span "Upgrade" at bounding box center [510, 309] width 27 height 8
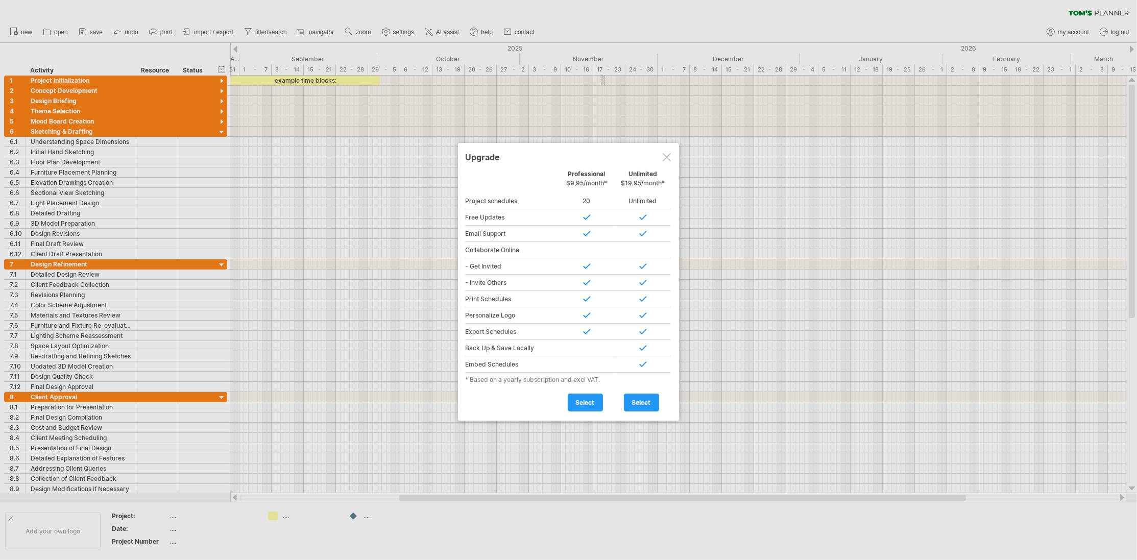
click at [592, 401] on span "select" at bounding box center [585, 403] width 19 height 8
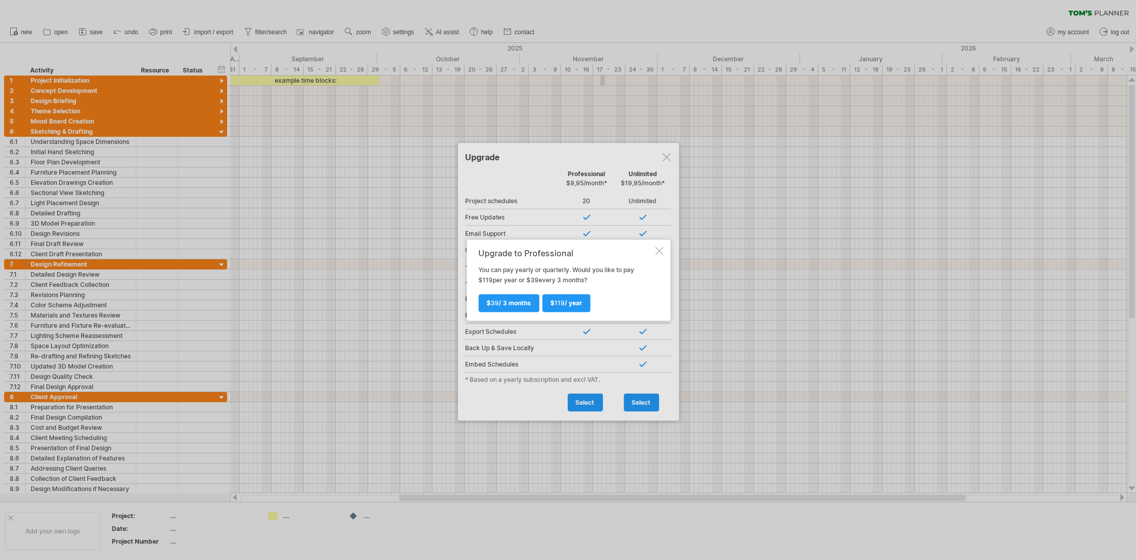
click at [655, 253] on div "Upgrade to Professional You can pay yearly or quarterly. Would you like to pay …" at bounding box center [569, 279] width 204 height 81
click at [656, 250] on div at bounding box center [659, 251] width 8 height 8
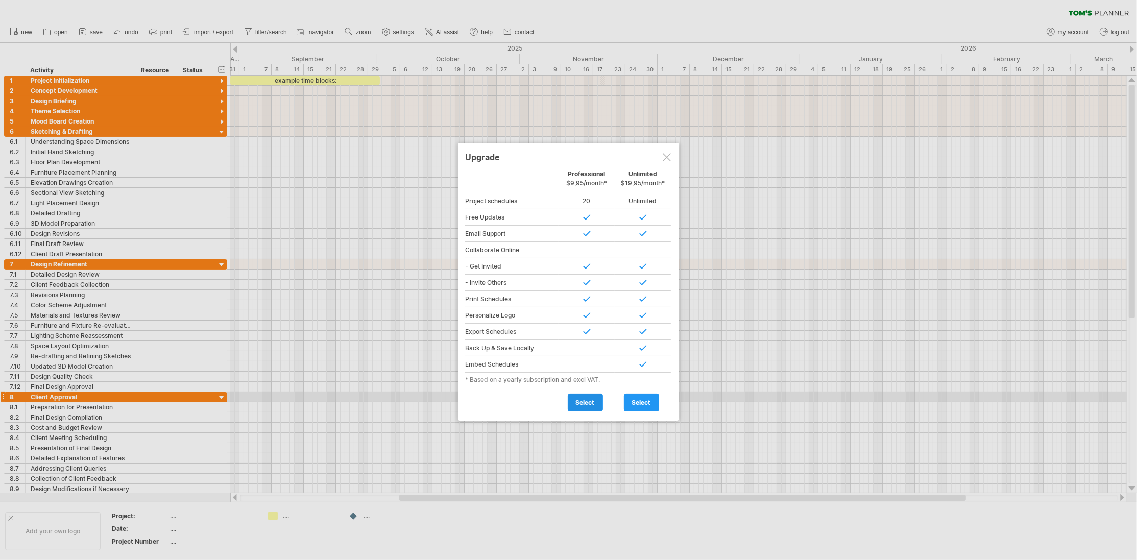
click at [583, 399] on span "select" at bounding box center [585, 403] width 19 height 8
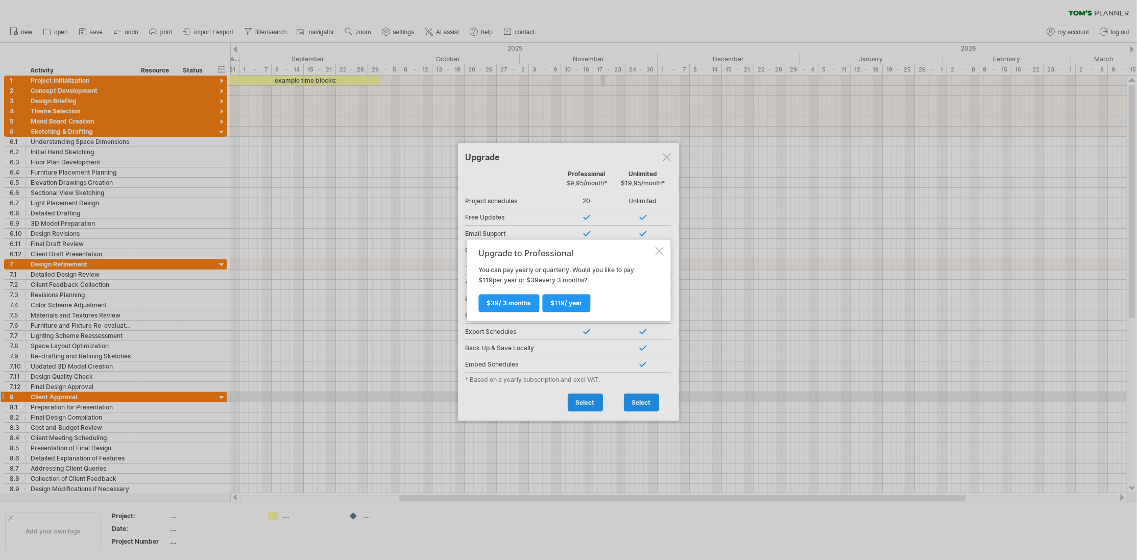
click at [658, 250] on div at bounding box center [659, 251] width 8 height 8
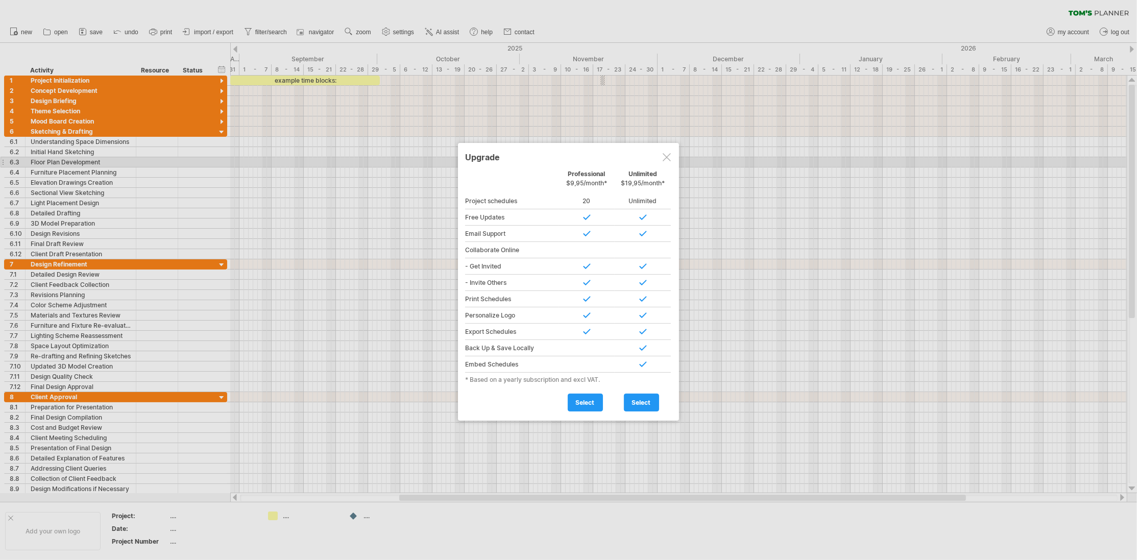
click at [664, 158] on div at bounding box center [667, 157] width 8 height 8
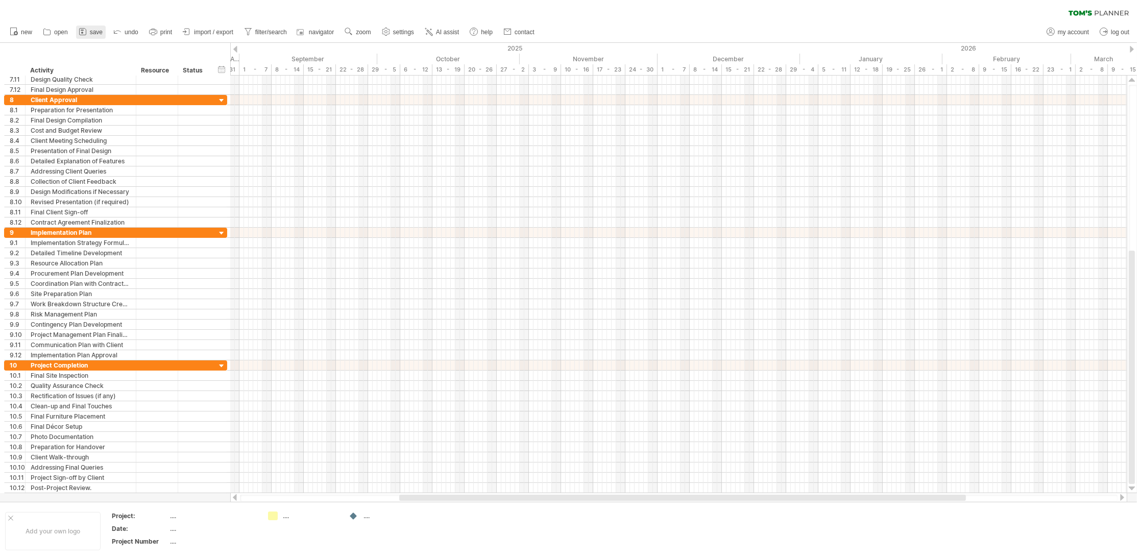
click at [100, 32] on span "save" at bounding box center [96, 32] width 13 height 7
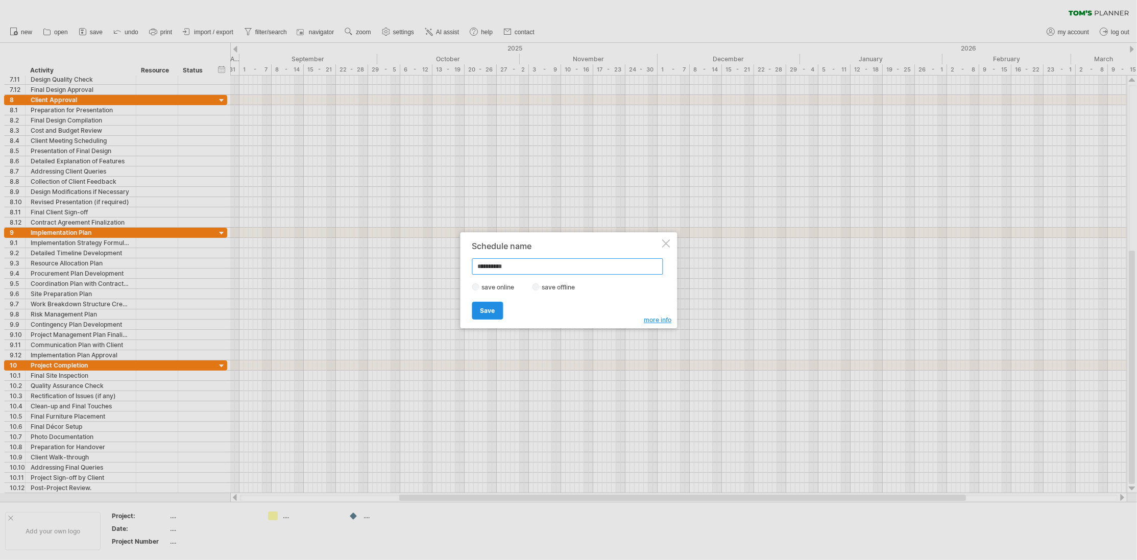
type input "**********"
click at [487, 307] on span "Save" at bounding box center [487, 311] width 15 height 8
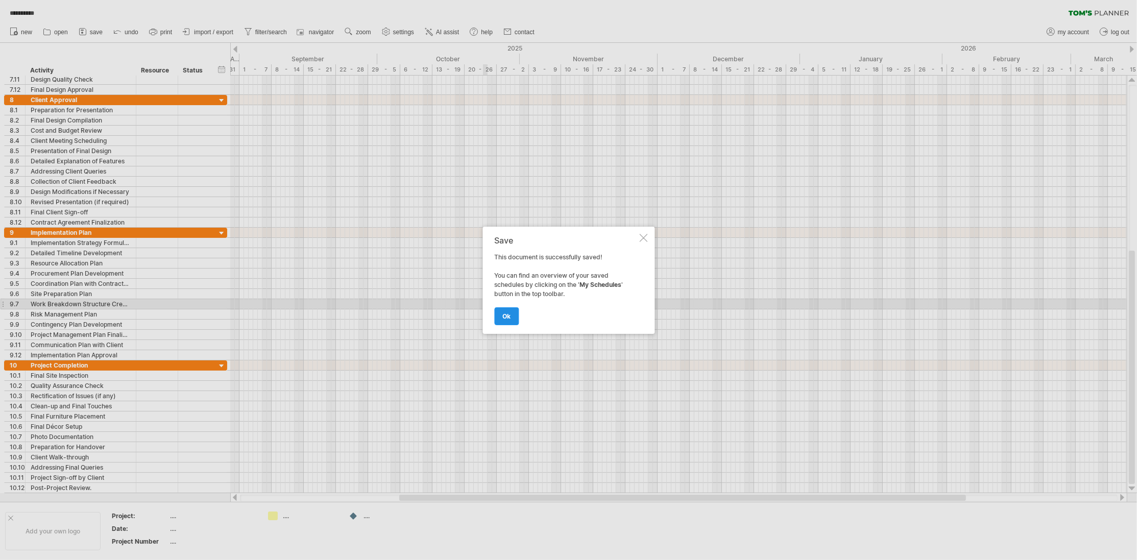
click at [508, 314] on span "ok" at bounding box center [506, 316] width 8 height 8
